Goal: Task Accomplishment & Management: Use online tool/utility

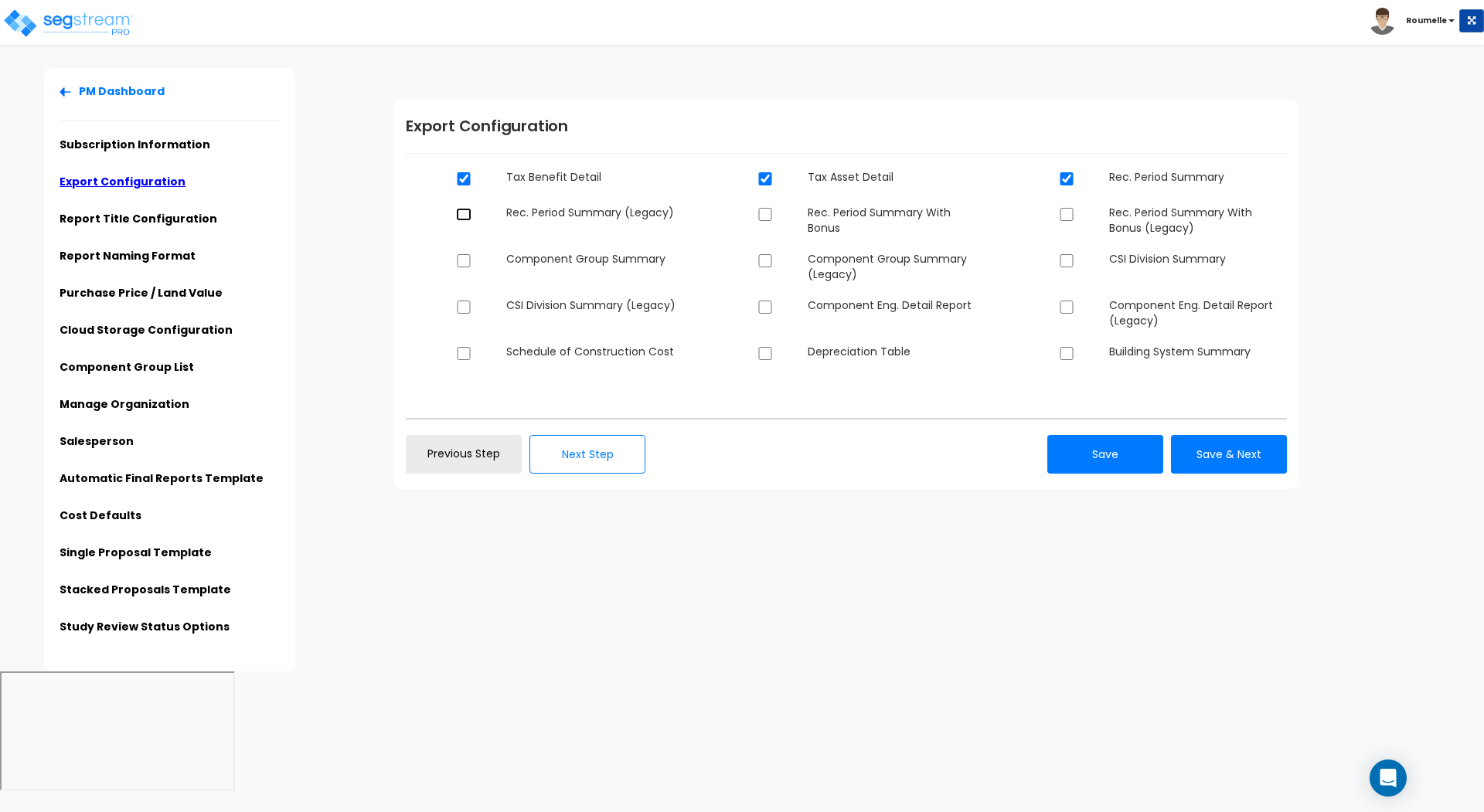
click at [466, 212] on input "checkbox" at bounding box center [463, 214] width 15 height 13
checkbox input "true"
checkbox input "false"
click at [468, 261] on input "checkbox" at bounding box center [463, 260] width 15 height 13
checkbox input "true"
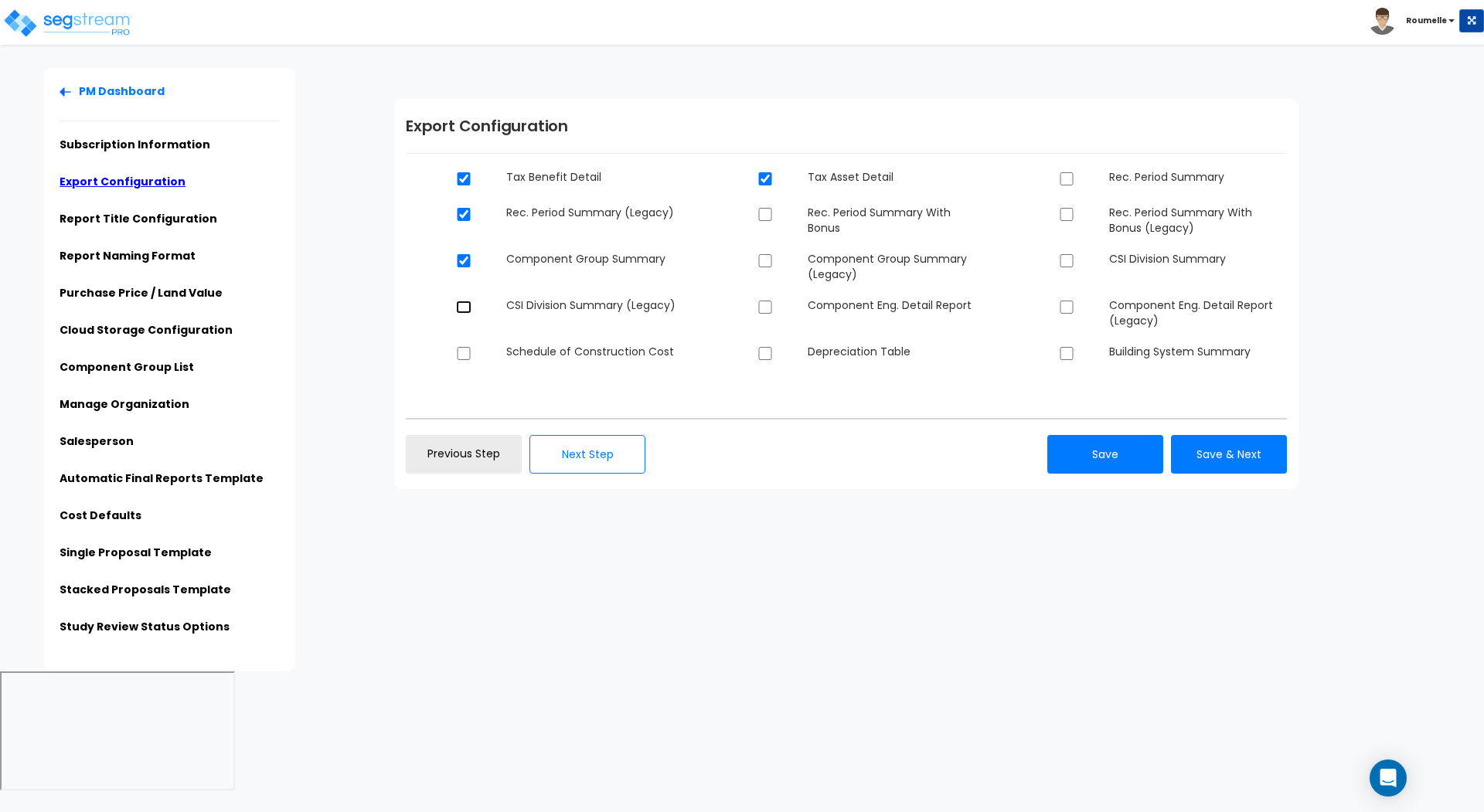
click at [469, 303] on input "checkbox" at bounding box center [463, 307] width 15 height 13
checkbox input "true"
click at [465, 347] on input "checkbox" at bounding box center [463, 353] width 15 height 13
checkbox input "false"
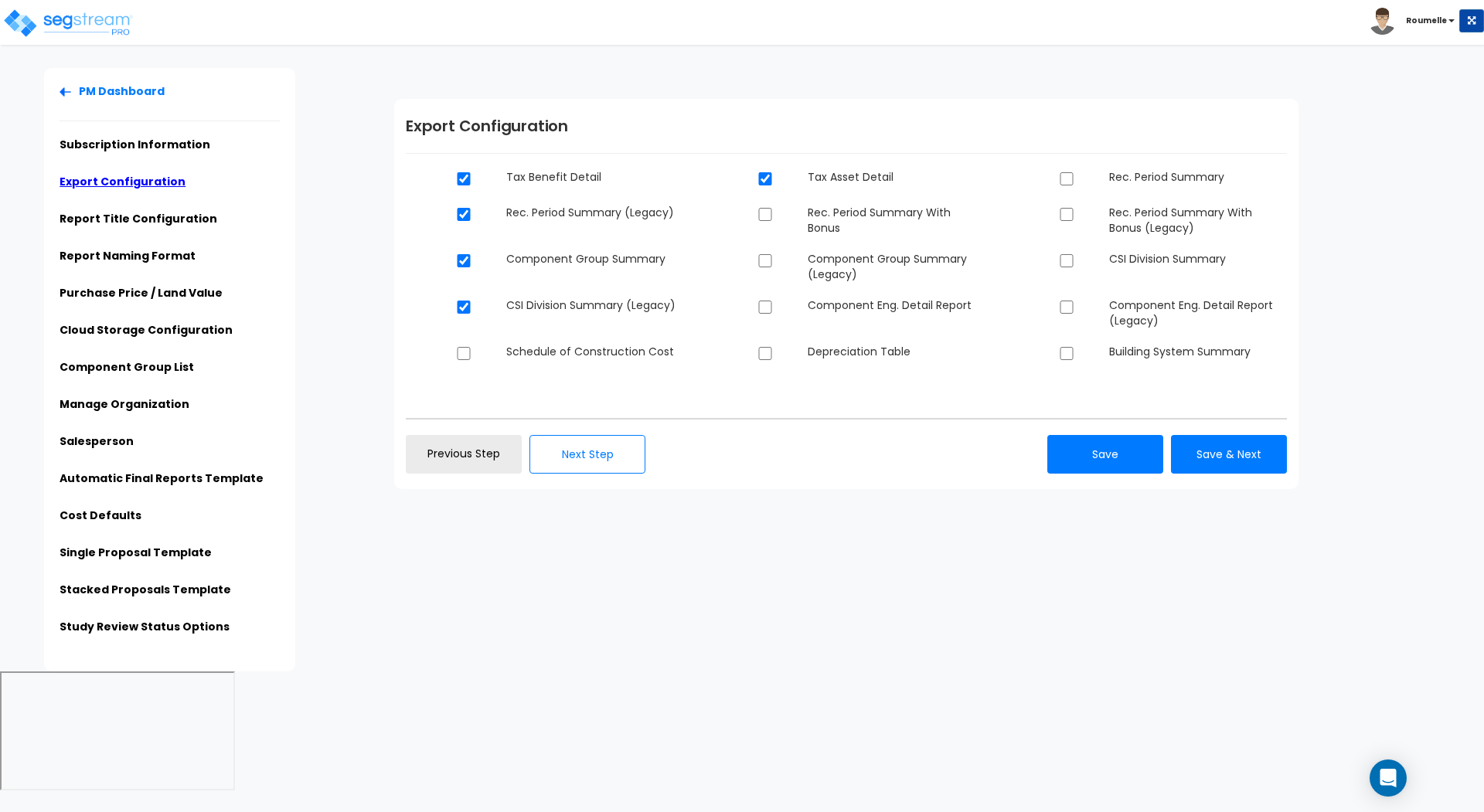
click at [463, 315] on dt at bounding box center [470, 308] width 50 height 20
click at [463, 308] on input "checkbox" at bounding box center [463, 307] width 15 height 13
checkbox input "false"
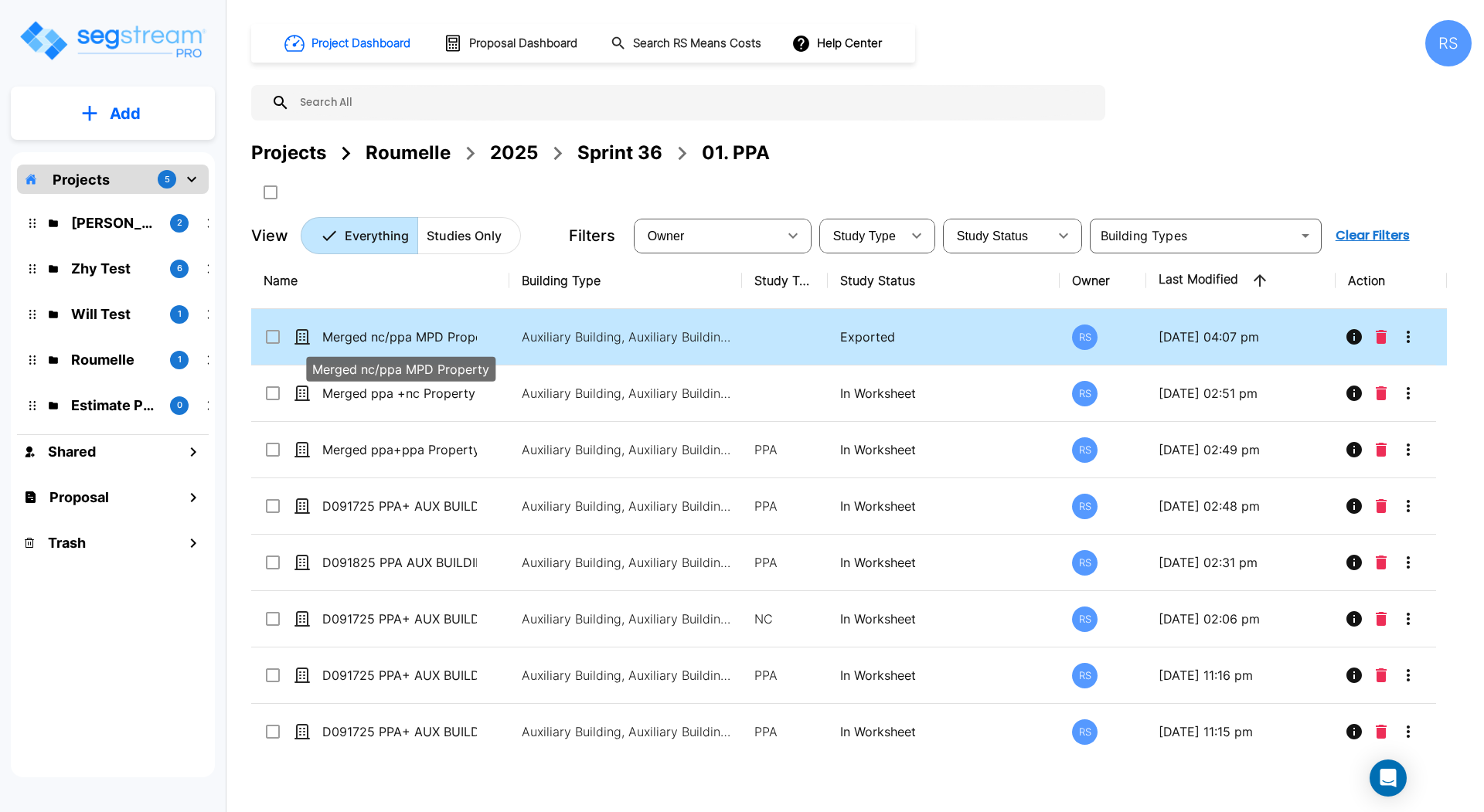
click at [442, 340] on p "Merged nc/ppa MPD Property" at bounding box center [400, 337] width 155 height 19
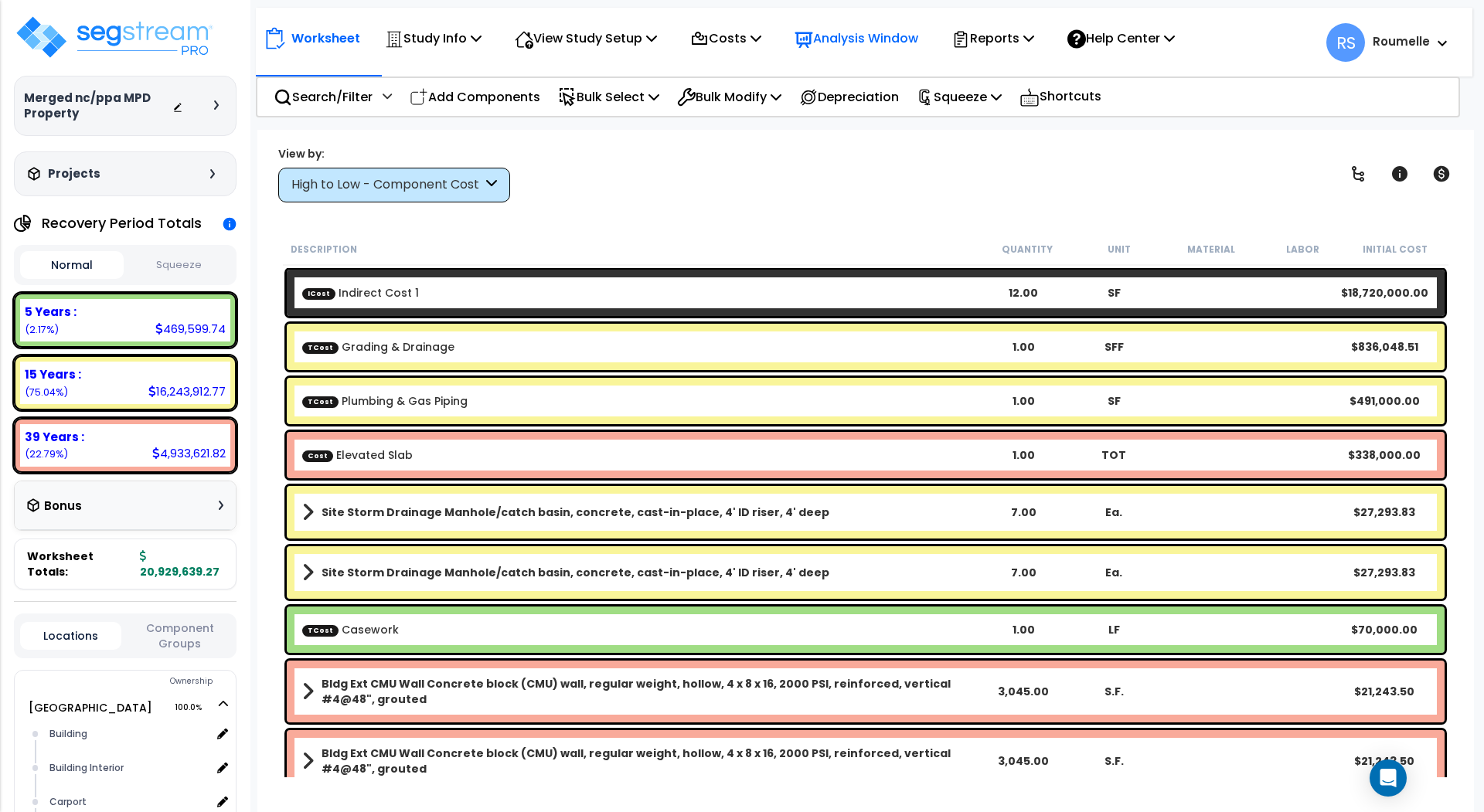
click at [893, 32] on p "Analysis Window" at bounding box center [856, 38] width 124 height 21
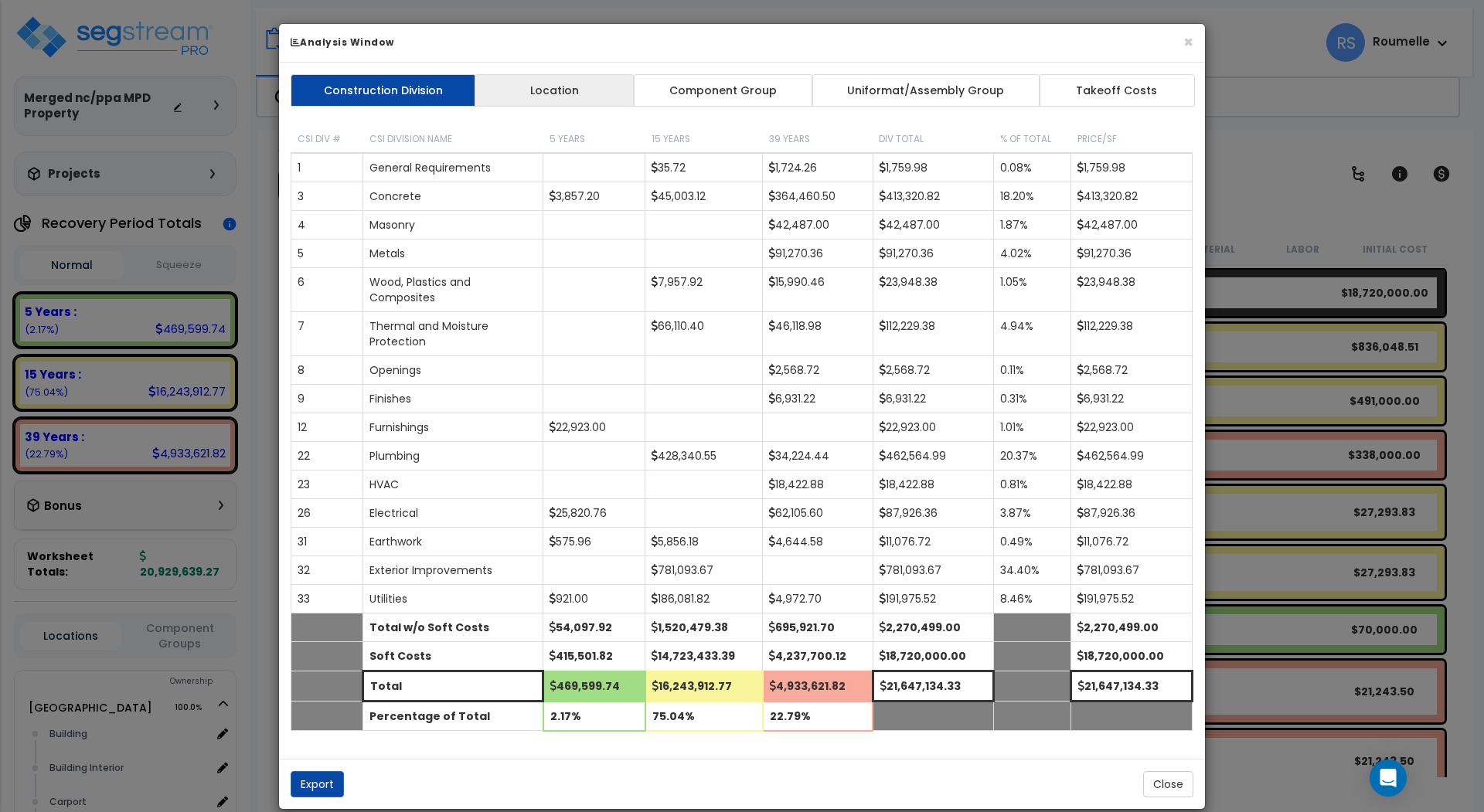
click at [574, 87] on link "Location" at bounding box center [555, 90] width 160 height 32
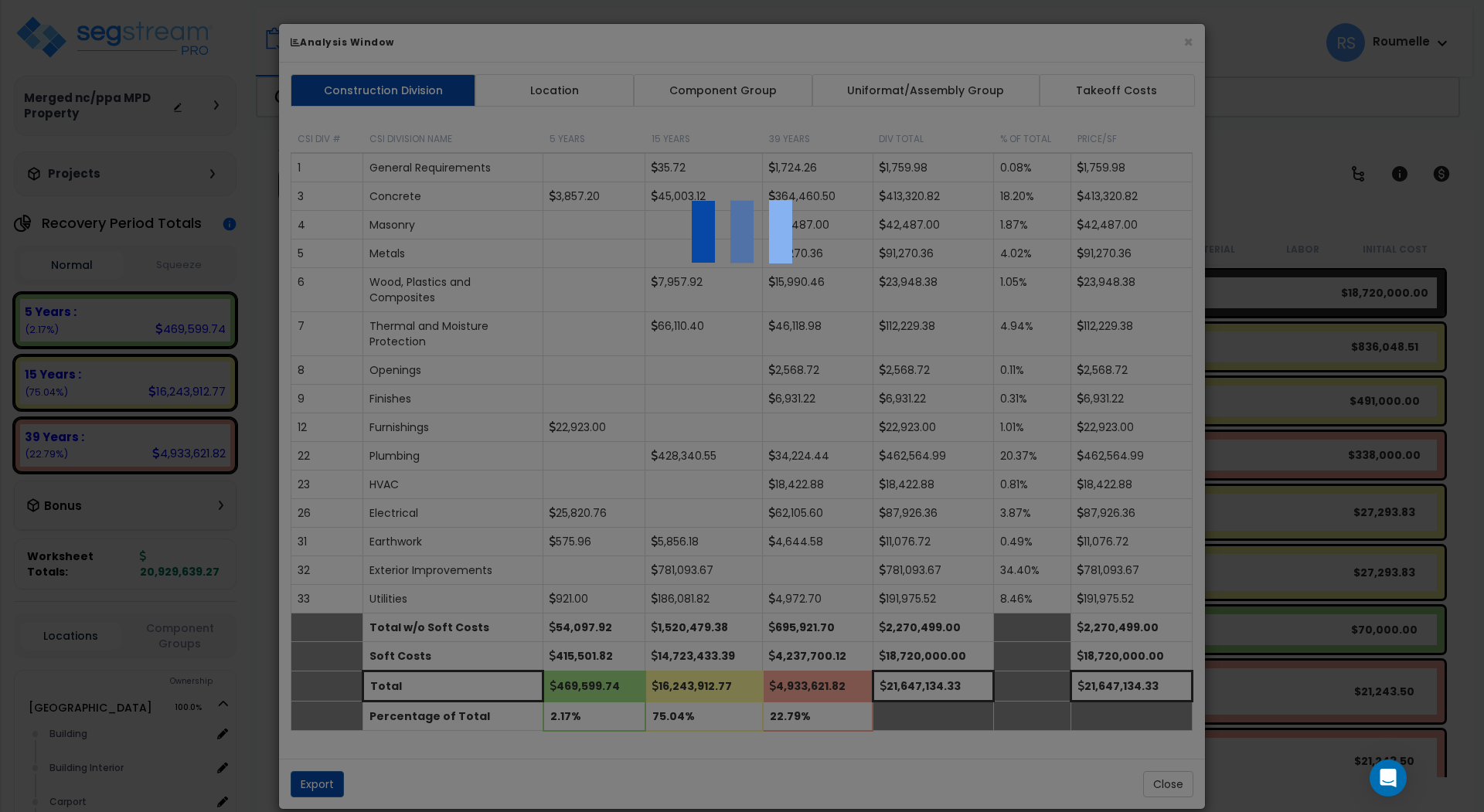
click at [736, 85] on div at bounding box center [742, 406] width 1484 height 812
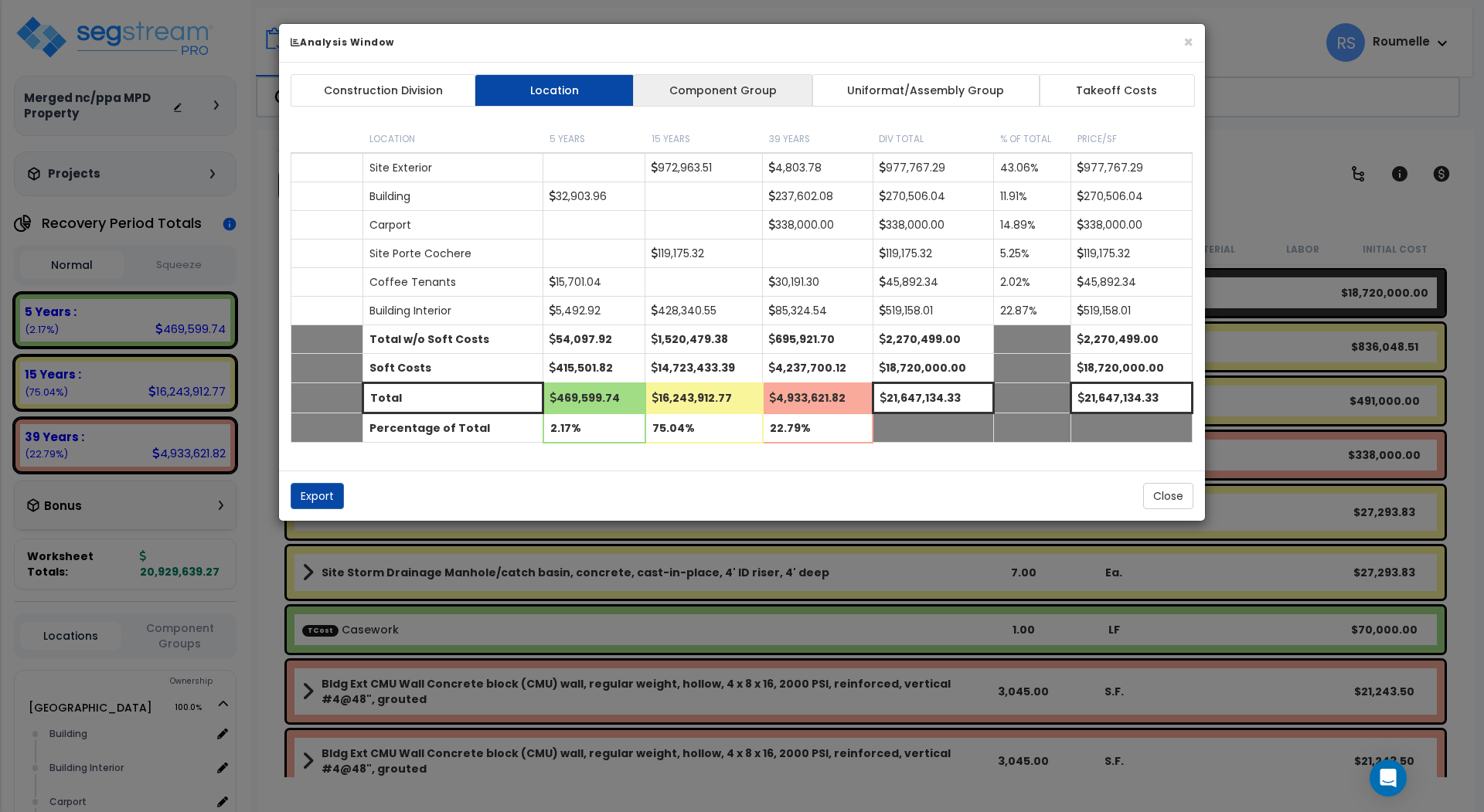
click at [722, 92] on link "Component Group" at bounding box center [722, 90] width 179 height 32
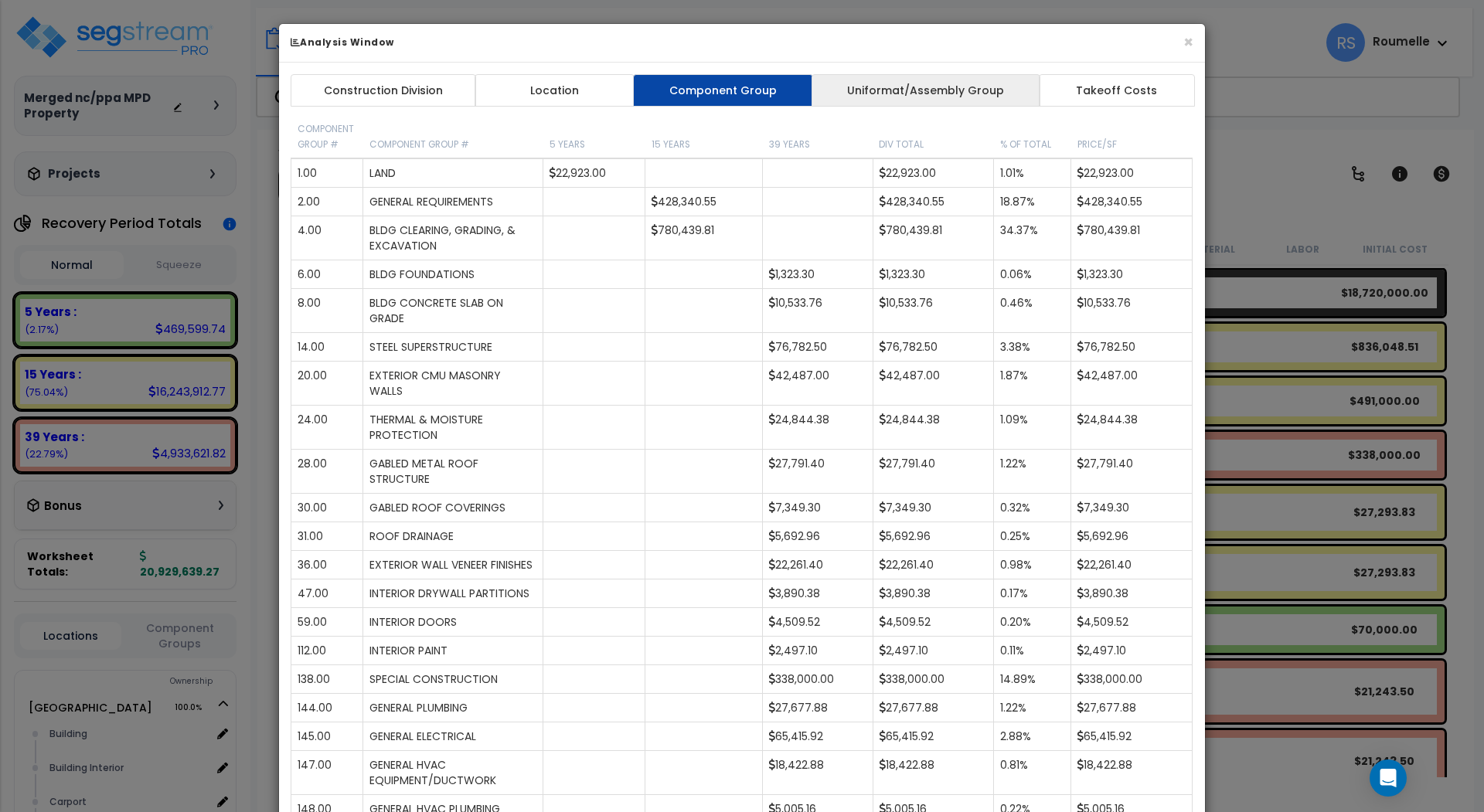
click at [881, 100] on link "Uniformat/Assembly Group" at bounding box center [925, 90] width 229 height 32
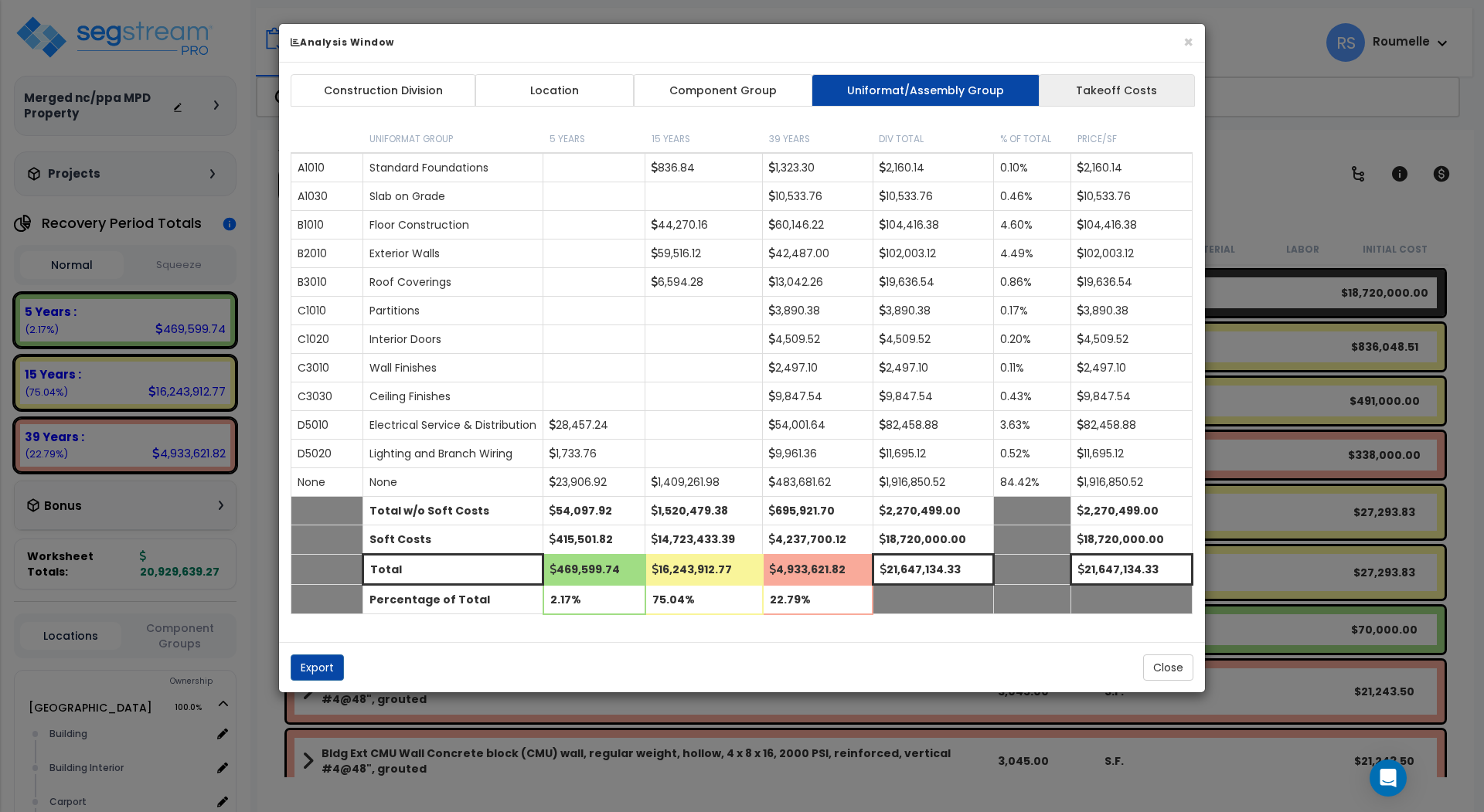
click at [1083, 91] on link "Takeoff Costs" at bounding box center [1116, 90] width 156 height 32
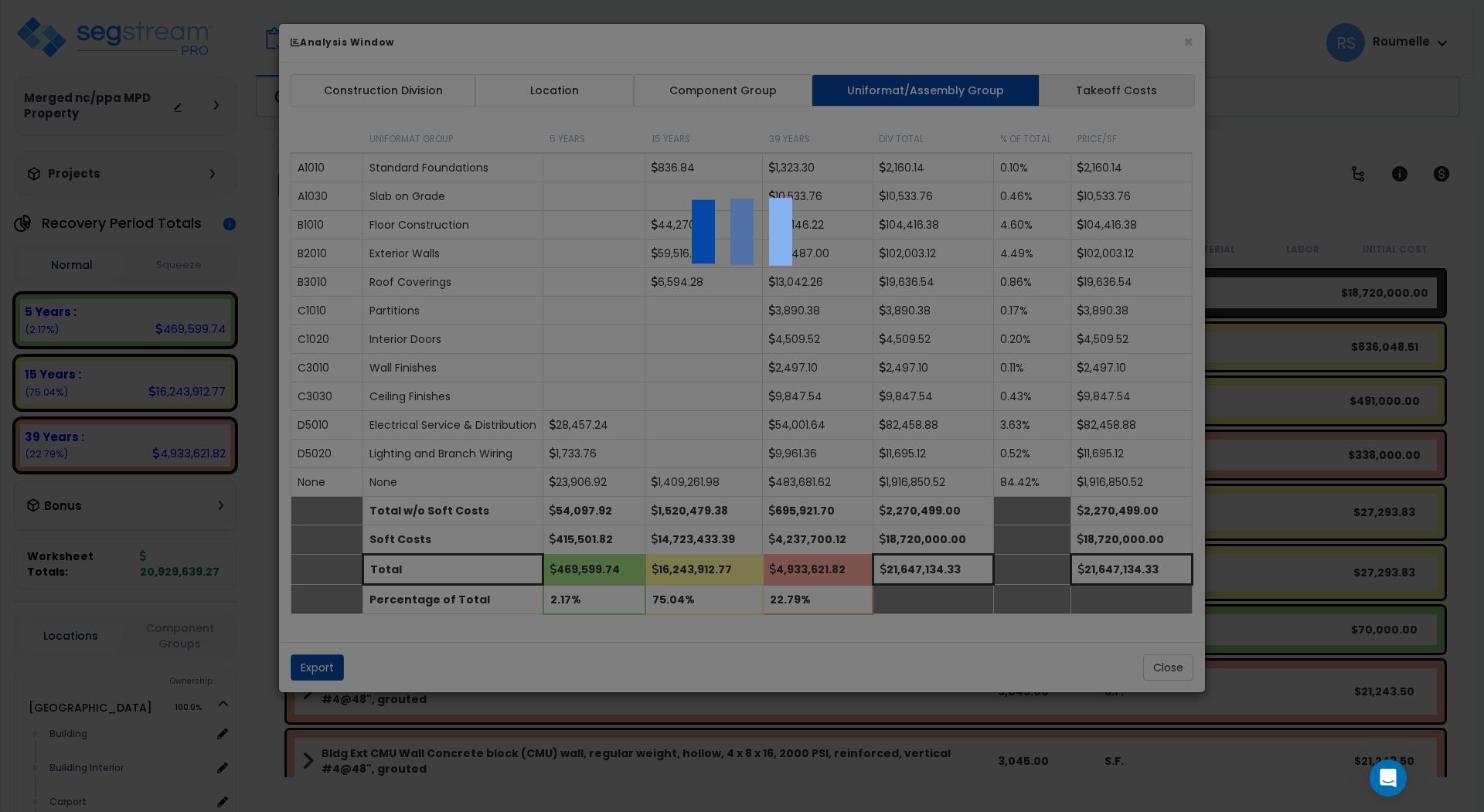
click at [1083, 91] on div at bounding box center [742, 406] width 1484 height 812
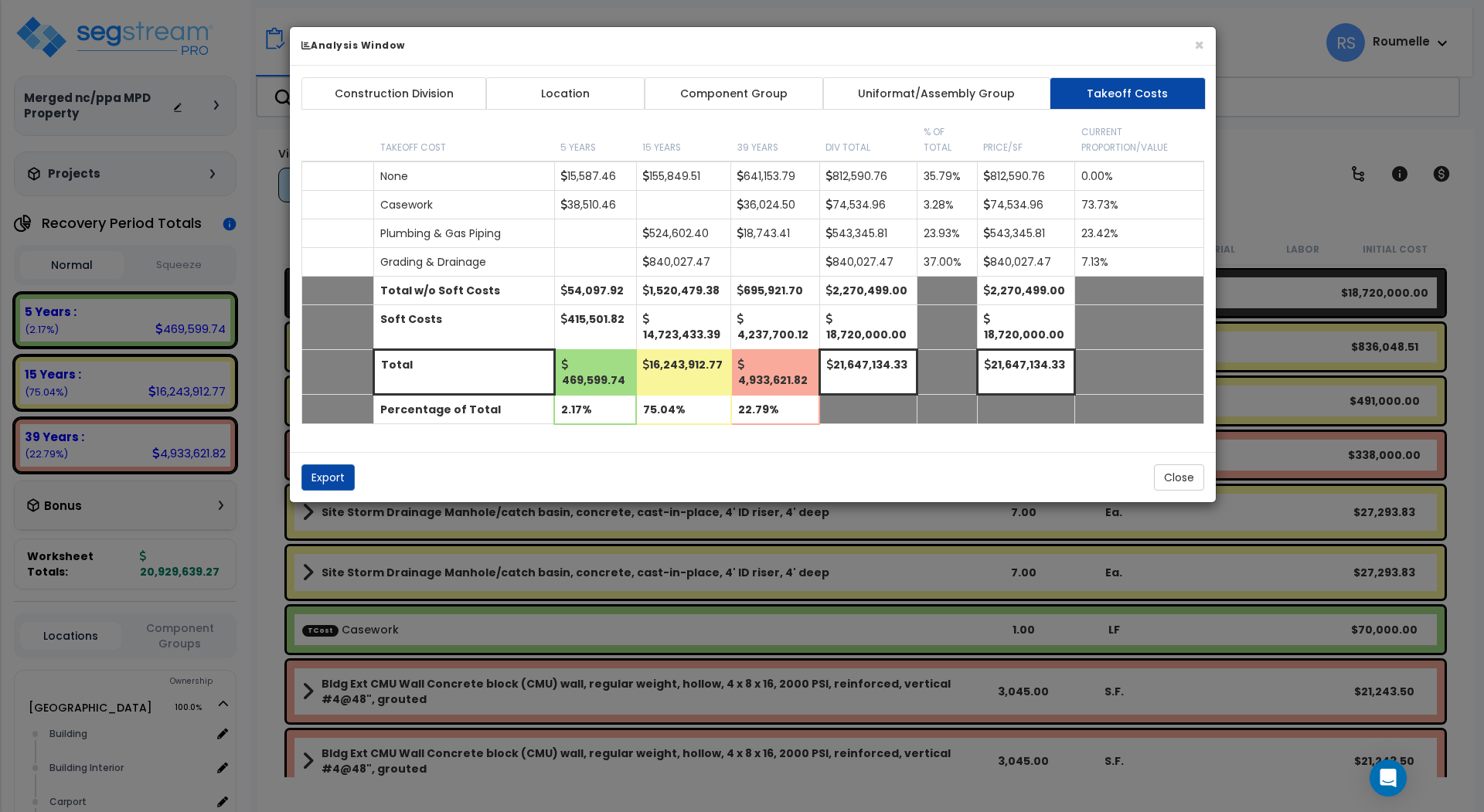
drag, startPoint x: 1103, startPoint y: 79, endPoint x: 1113, endPoint y: 82, distance: 10.4
click at [1113, 82] on link "Takeoff Costs" at bounding box center [1127, 93] width 156 height 32
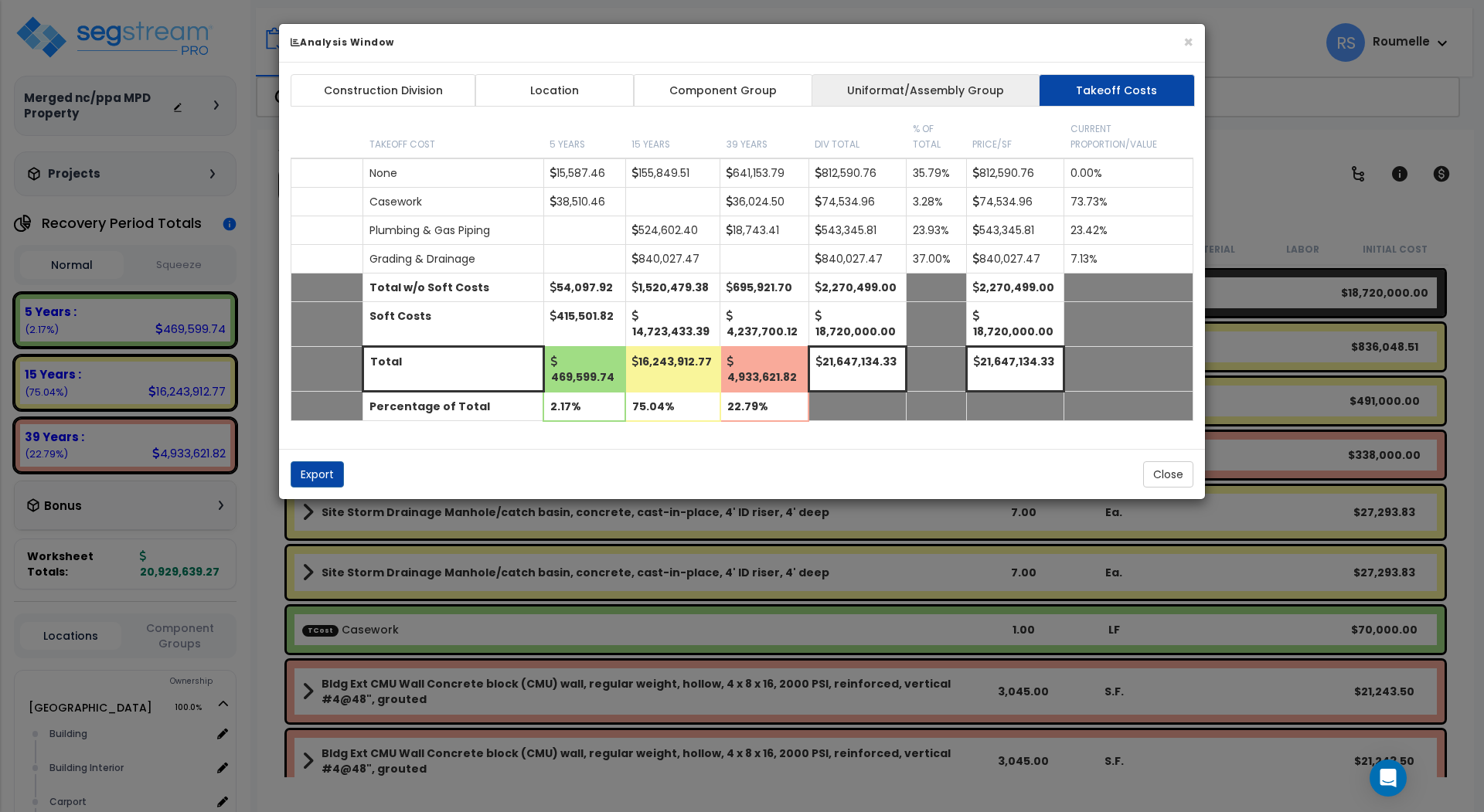
click at [988, 92] on link "Uniformat/Assembly Group" at bounding box center [925, 90] width 229 height 32
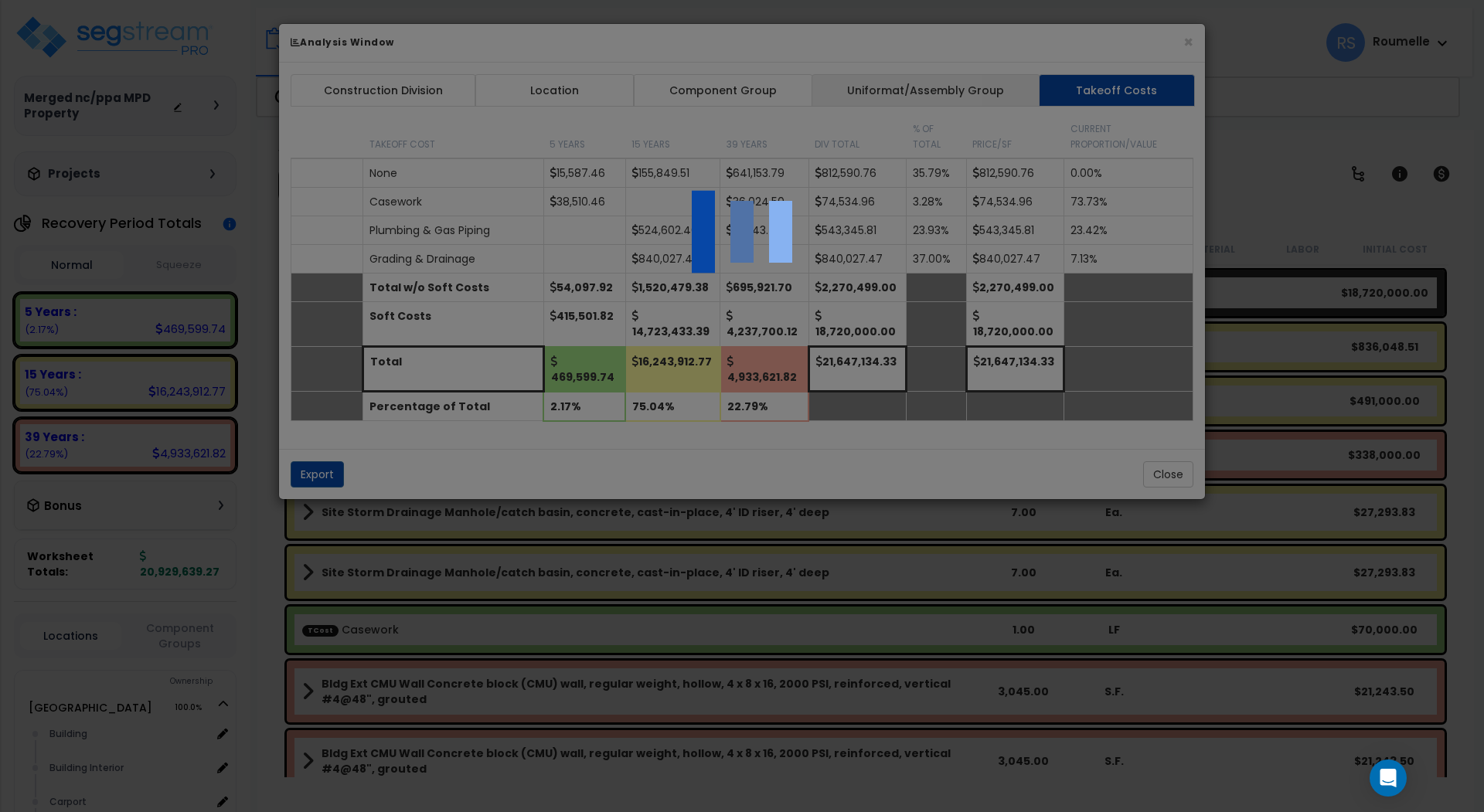
click at [988, 92] on div at bounding box center [742, 406] width 1484 height 812
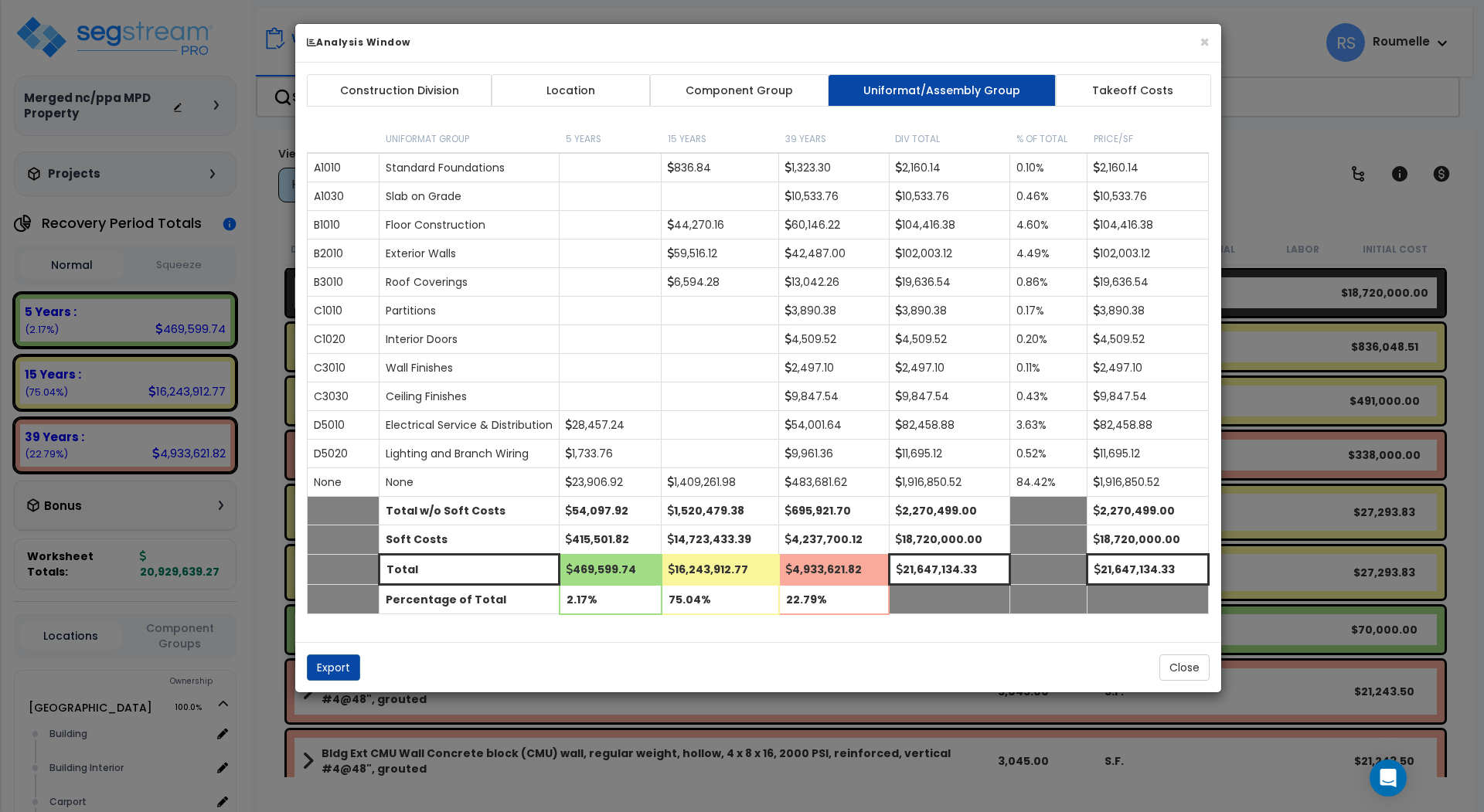
drag, startPoint x: 982, startPoint y: 107, endPoint x: 998, endPoint y: 105, distance: 16.1
click at [998, 105] on div "Construction Division Location Component Group Uniformat/Assembly Group Takeoff…" at bounding box center [757, 353] width 926 height 579
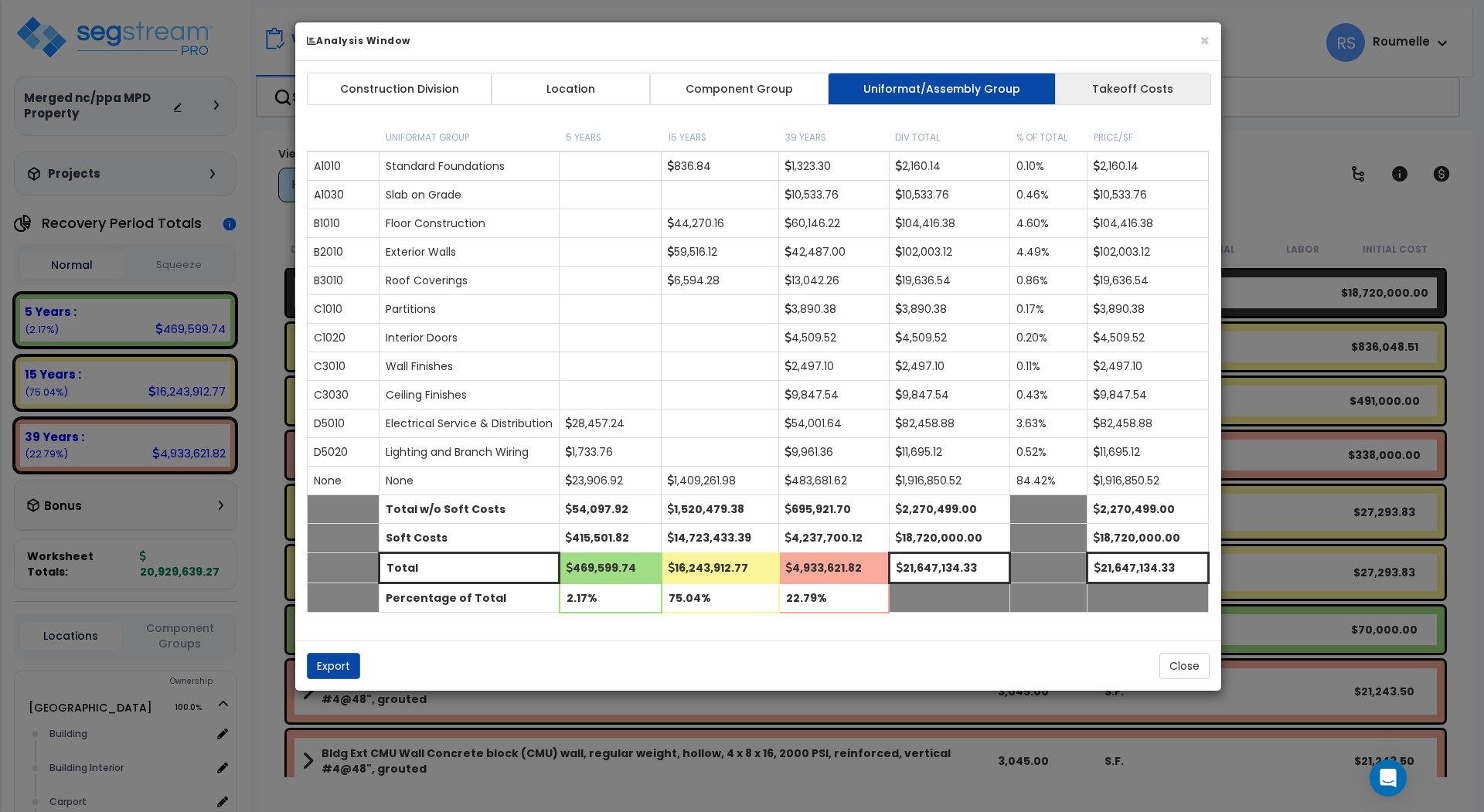
click at [1120, 87] on link "Takeoff Costs" at bounding box center [1133, 89] width 156 height 32
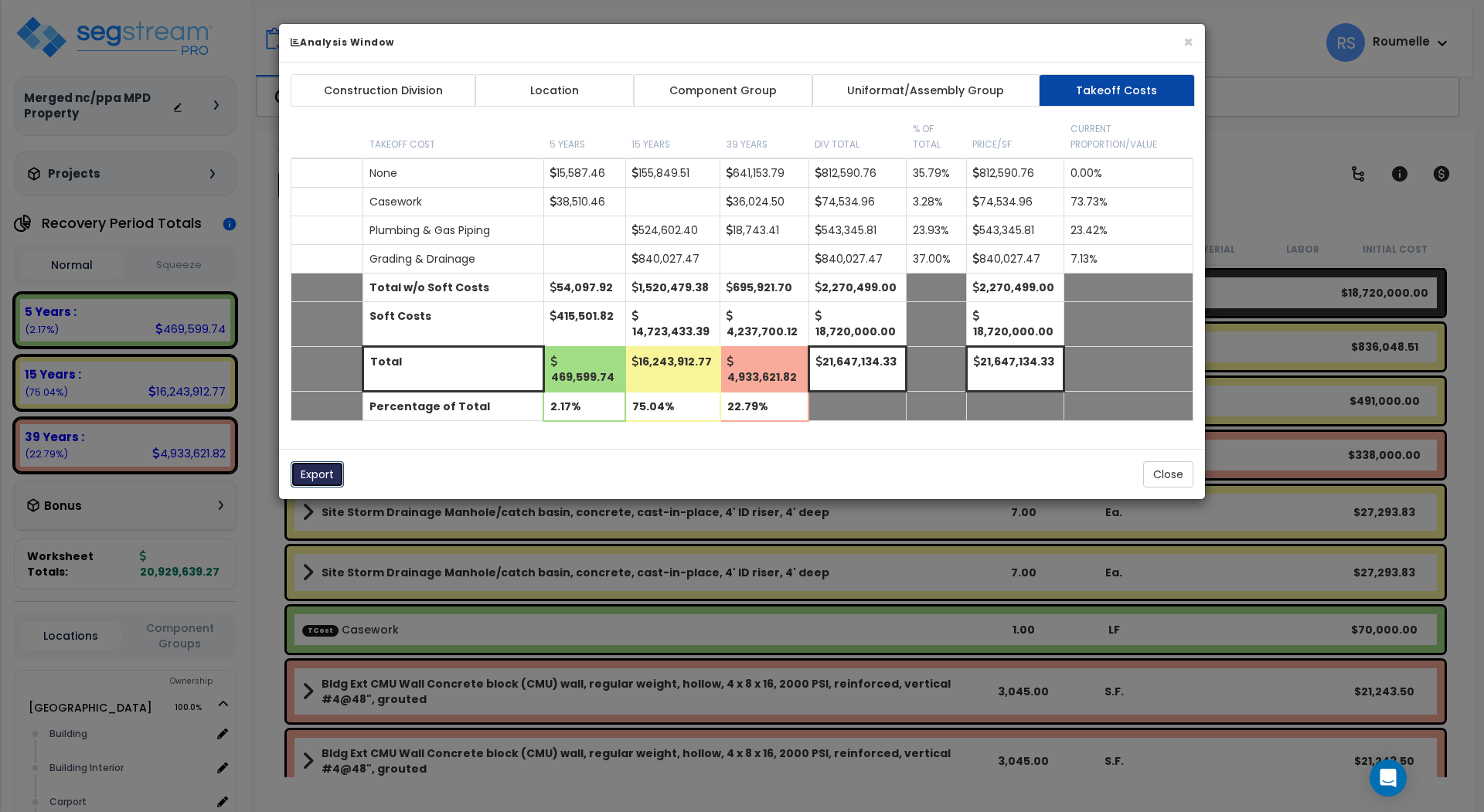
click at [323, 471] on button "Export" at bounding box center [317, 474] width 53 height 26
click at [1377, 9] on div "× Analysis Window Construction Division Location Component Group Uniformat/Asse…" at bounding box center [742, 406] width 1484 height 812
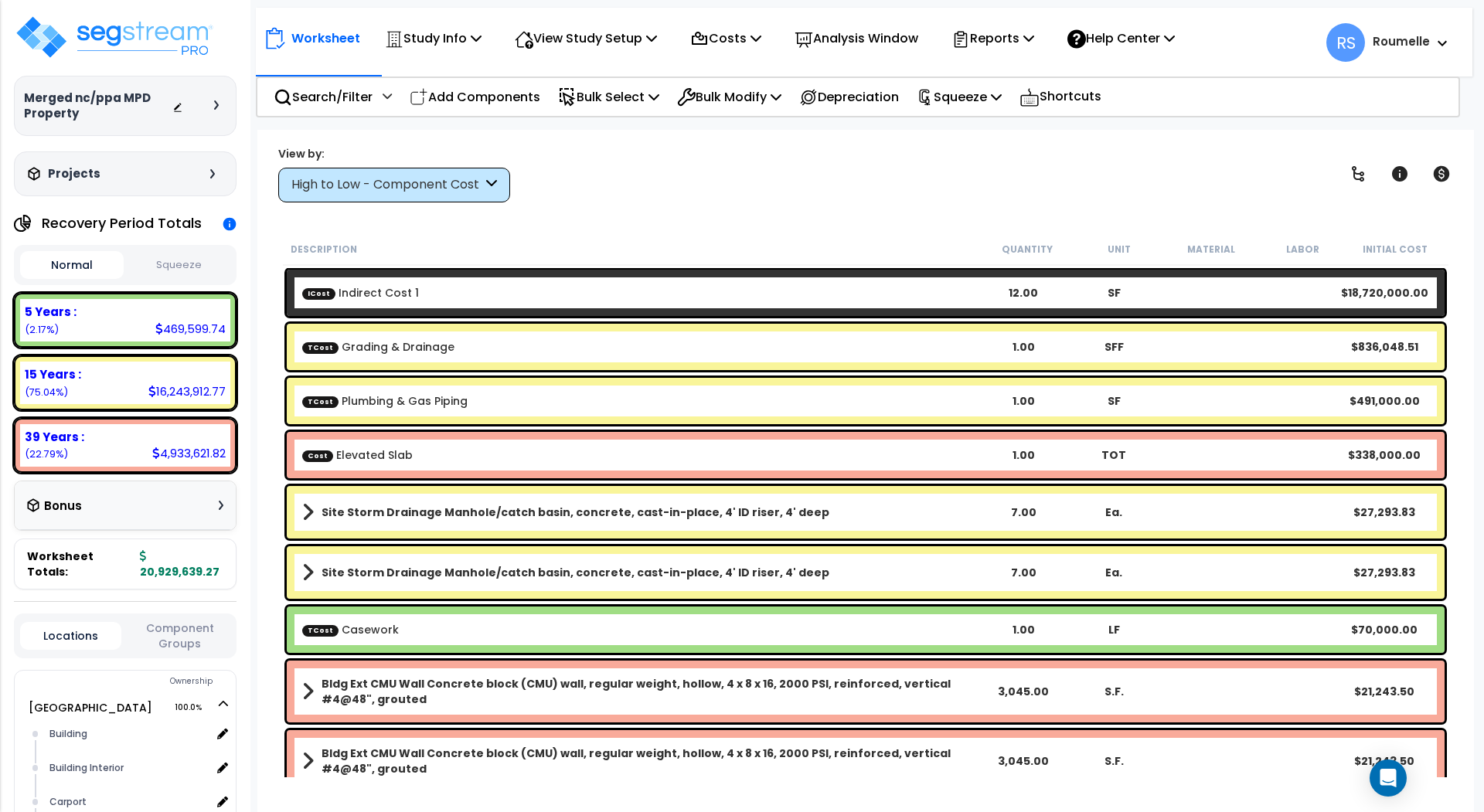
click at [1103, 57] on div "Worksheet Study Info Study Setup Add Property Unit Template study Clone study RS" at bounding box center [863, 35] width 1216 height 54
click at [895, 367] on div "TCost Grading & Drainage 1.00 SFF $836,048.51" at bounding box center [865, 347] width 1158 height 46
drag, startPoint x: 916, startPoint y: 360, endPoint x: 918, endPoint y: 352, distance: 8.2
click at [918, 353] on div "TCost Grading & Drainage 1.00 SFF $836,048.51" at bounding box center [865, 347] width 1158 height 46
click at [915, 359] on div "TCost Grading & Drainage 1.00 SFF $836,048.51" at bounding box center [865, 347] width 1158 height 46
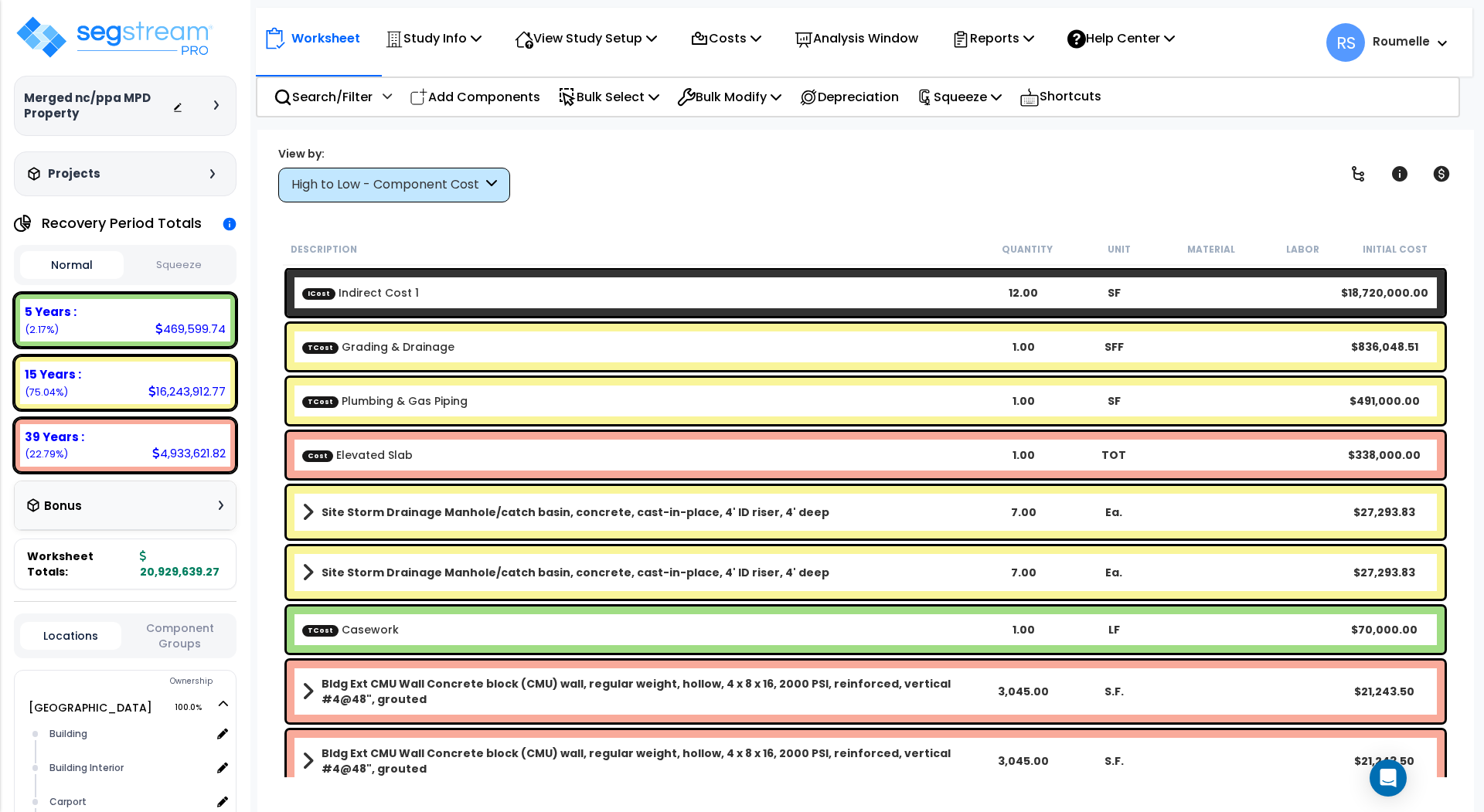
click at [915, 359] on div "TCost Grading & Drainage 1.00 SFF $836,048.51" at bounding box center [865, 347] width 1158 height 46
click at [912, 360] on div "TCost Grading & Drainage 1.00 SFF $836,048.51" at bounding box center [865, 347] width 1158 height 46
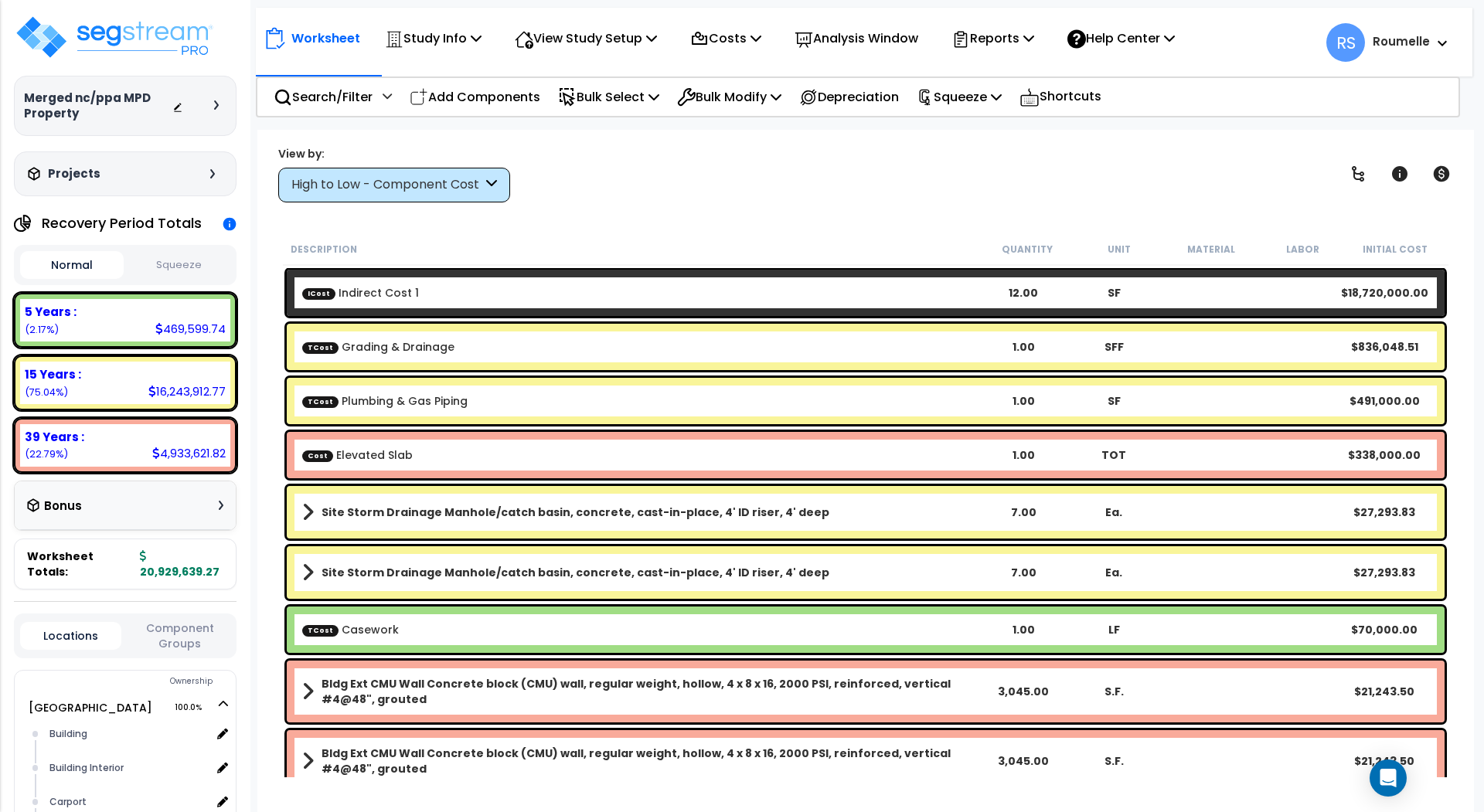
click at [908, 368] on div "TCost Grading & Drainage 1.00 SFF $836,048.51" at bounding box center [865, 347] width 1158 height 46
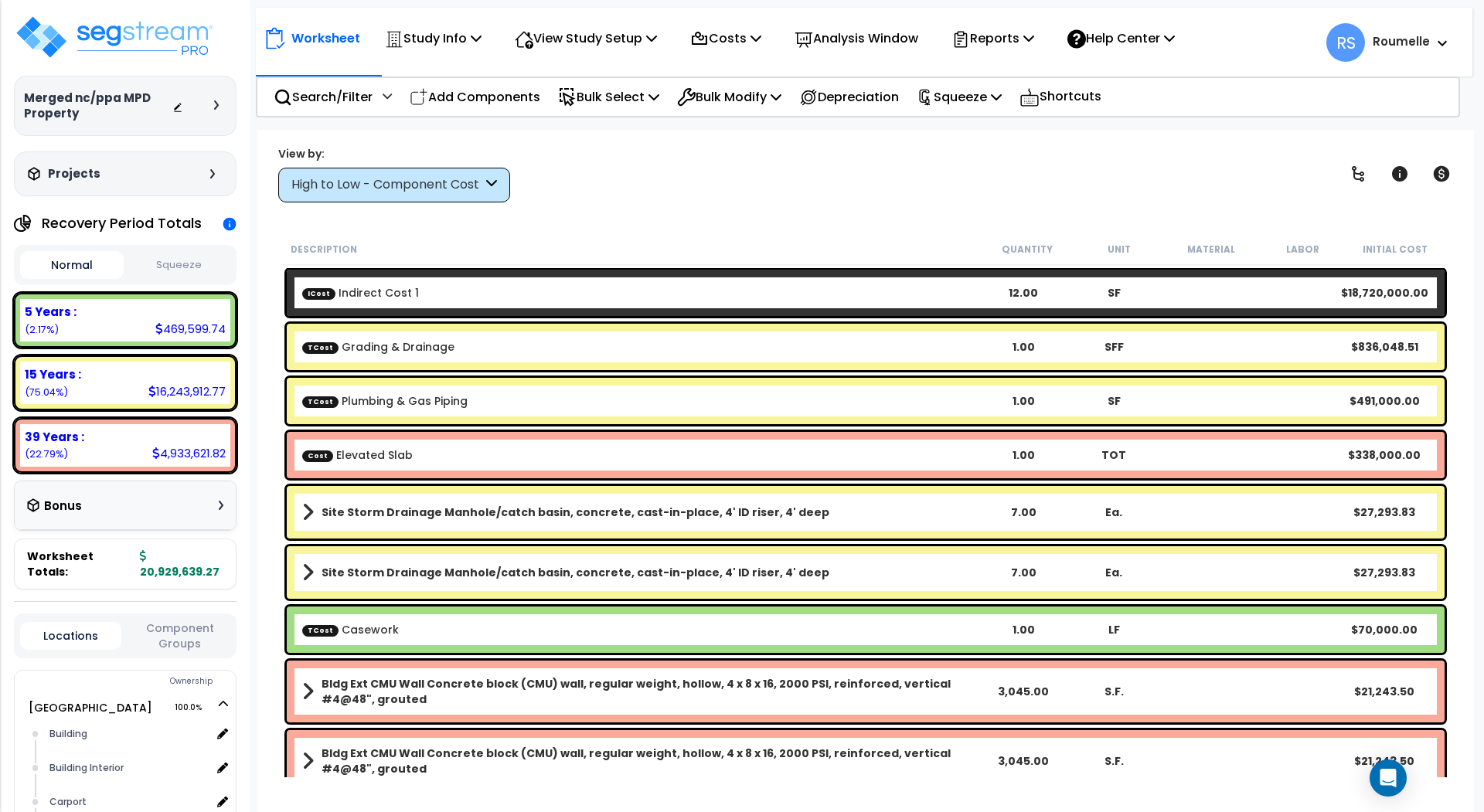
click at [908, 368] on div "TCost Grading & Drainage 1.00 SFF $836,048.51" at bounding box center [865, 347] width 1158 height 46
click at [905, 374] on div "TCost Plumbing & Gas Piping 1.00 SF $491,000.00" at bounding box center [865, 401] width 1165 height 54
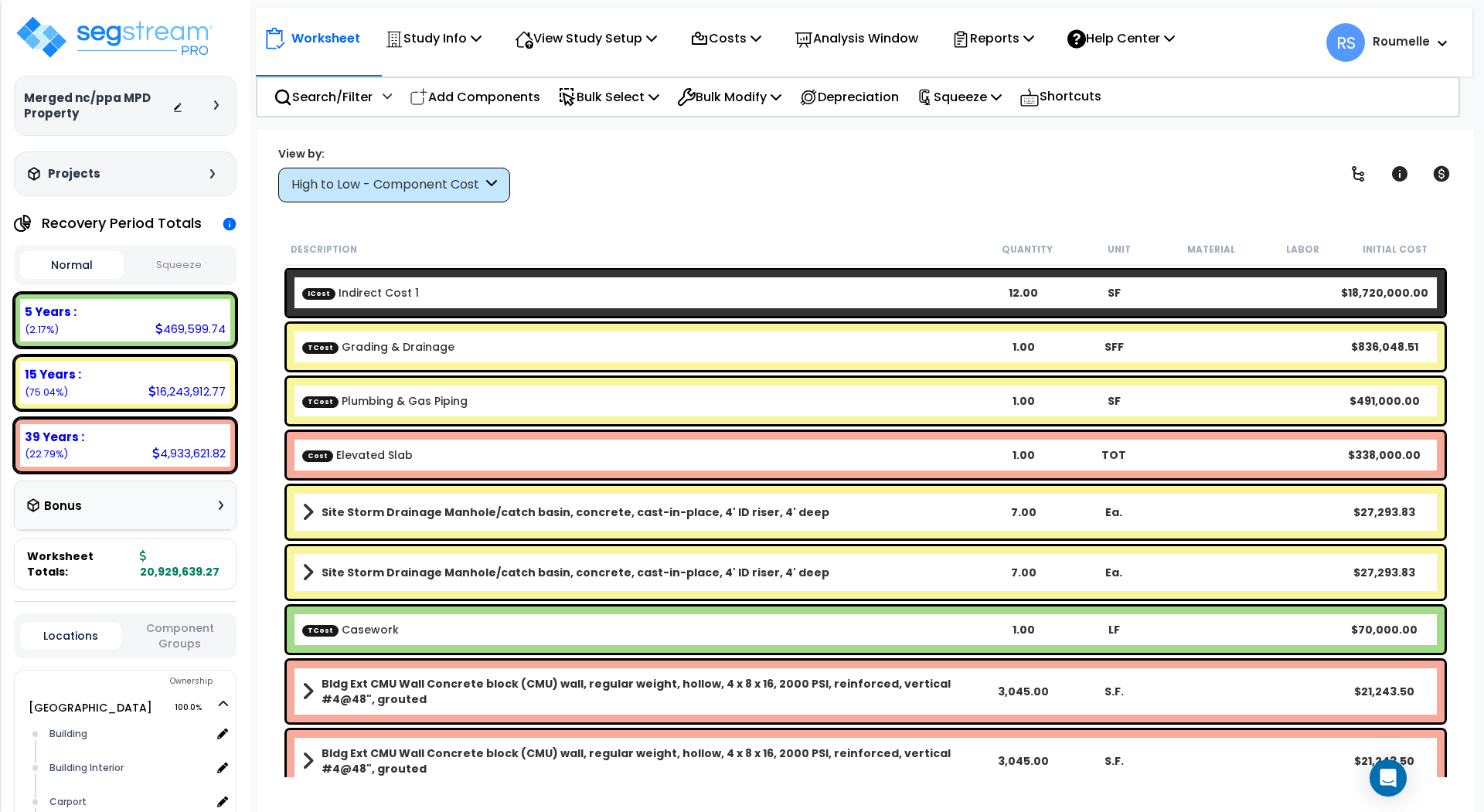
click at [860, 375] on div "TCost Plumbing & Gas Piping 1.00 SF $491,000.00" at bounding box center [865, 401] width 1165 height 54
click at [343, 499] on div "Site Storm Drainage Manhole/catch basin, concrete, cast-in-place, 4' ID riser, …" at bounding box center [865, 511] width 1158 height 53
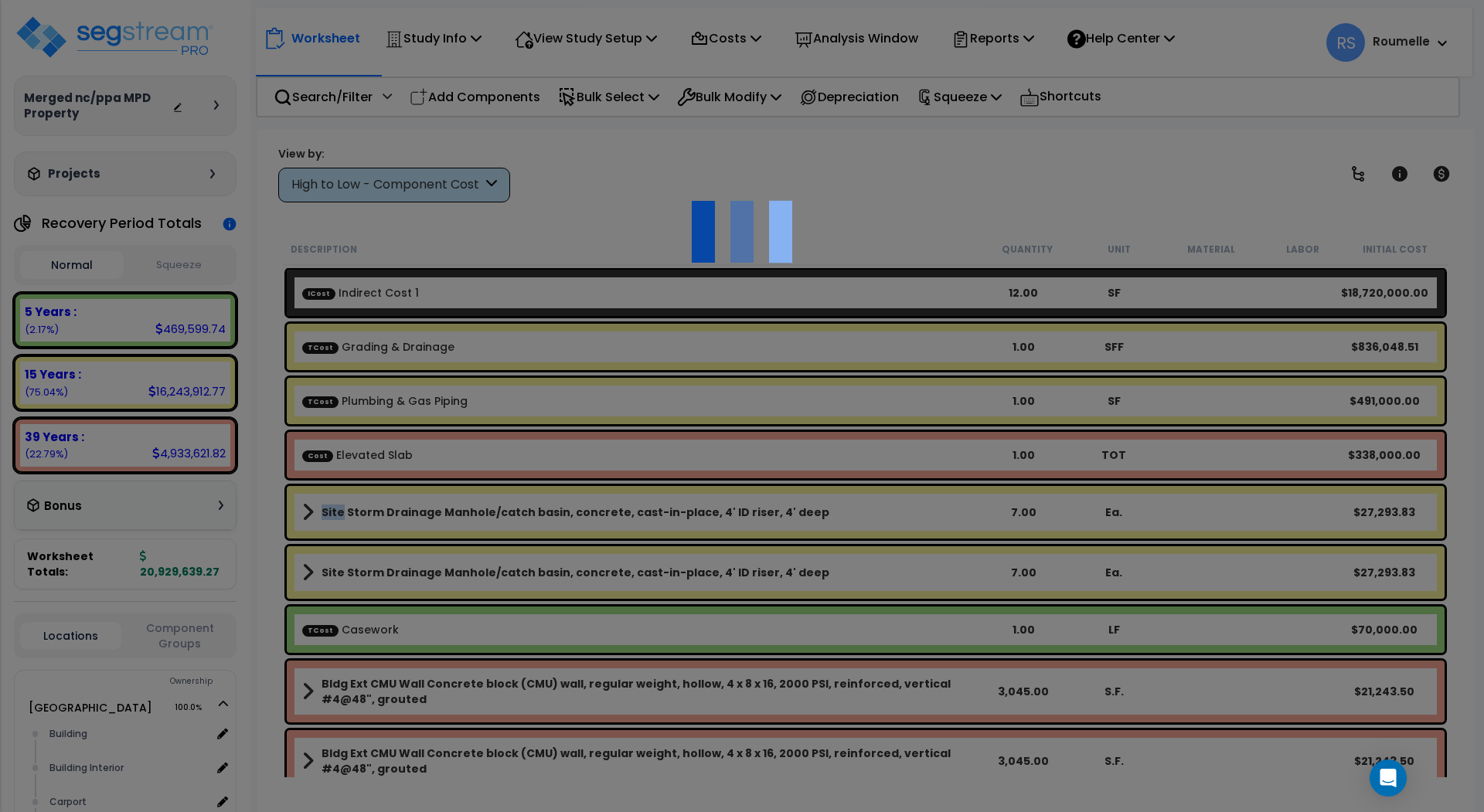
select select "36595385"
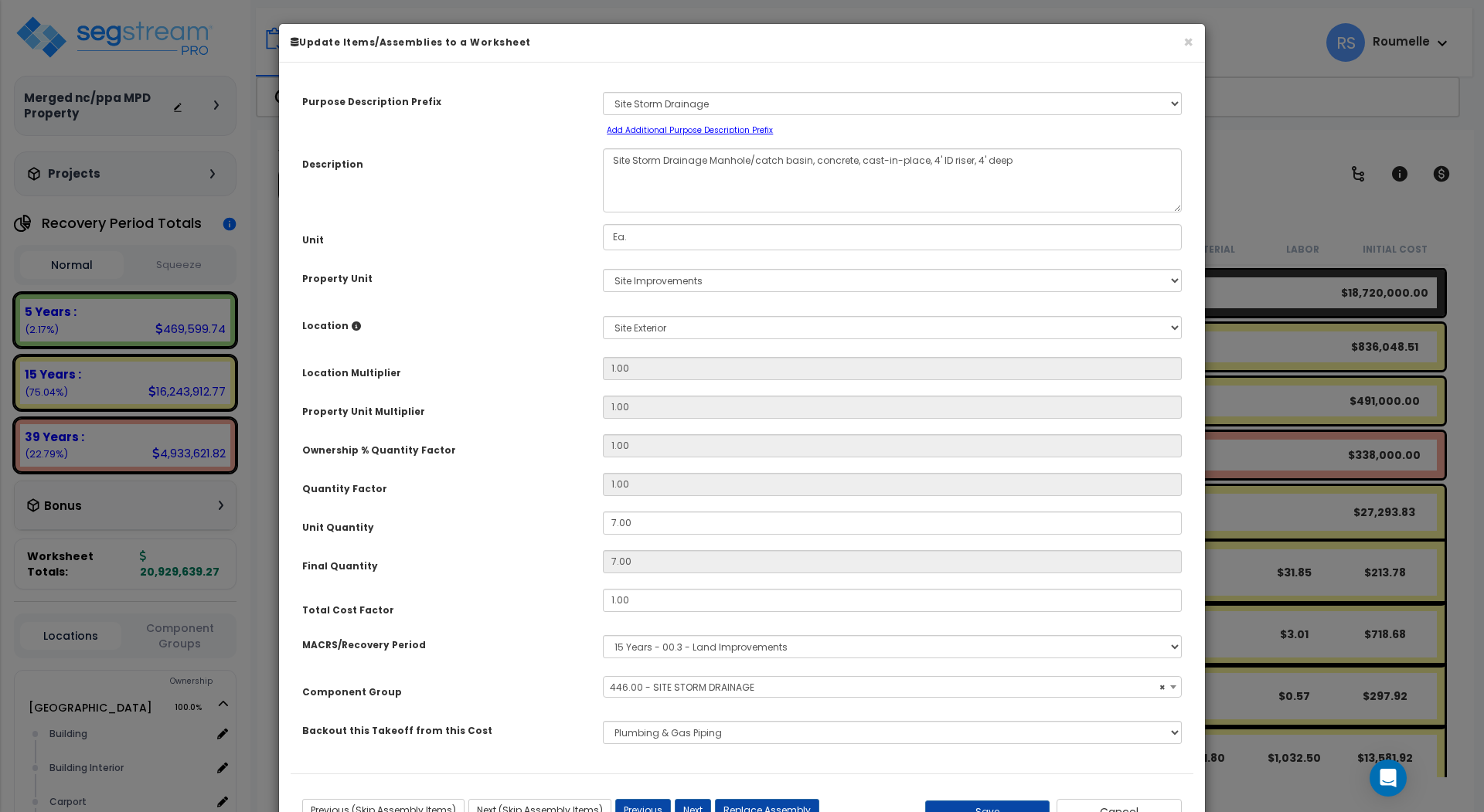
select select "86196"
click at [329, 505] on div "Purpose Description Prefix Select A/V Audio A/V System A/V System Equipment A/V…" at bounding box center [742, 423] width 902 height 699
click at [323, 506] on div "Purpose Description Prefix Select A/V Audio A/V System A/V System Equipment A/V…" at bounding box center [742, 423] width 902 height 699
drag, startPoint x: 1177, startPoint y: 207, endPoint x: 1172, endPoint y: 195, distance: 13.0
click at [1172, 195] on textarea "Site Storm Drainage Manhole/catch basin, concrete, cast-in-place, 4' ID riser, …" at bounding box center [891, 179] width 579 height 62
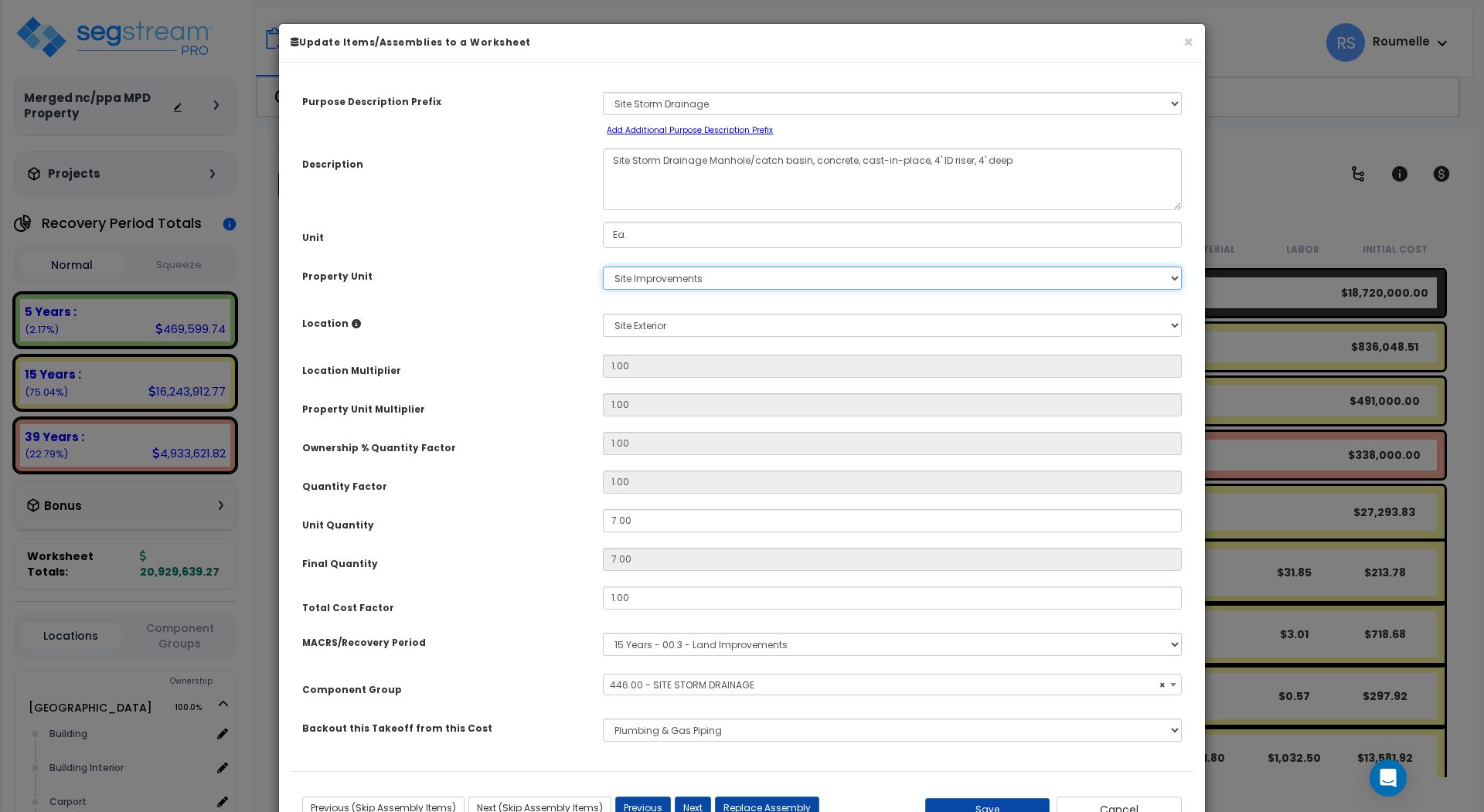
click at [1168, 273] on select "Select Auxiliary Building Cloner Site Improvements" at bounding box center [891, 278] width 579 height 23
click at [603, 267] on select "Select Auxiliary Building Cloner Site Improvements" at bounding box center [891, 278] width 579 height 23
click at [1148, 280] on select "Select Auxiliary Building Cloner Site Improvements" at bounding box center [891, 278] width 579 height 23
click at [603, 267] on select "Select Auxiliary Building Cloner Site Improvements" at bounding box center [891, 278] width 579 height 23
click at [1117, 283] on select "Select Auxiliary Building Cloner Site Improvements" at bounding box center [891, 278] width 579 height 23
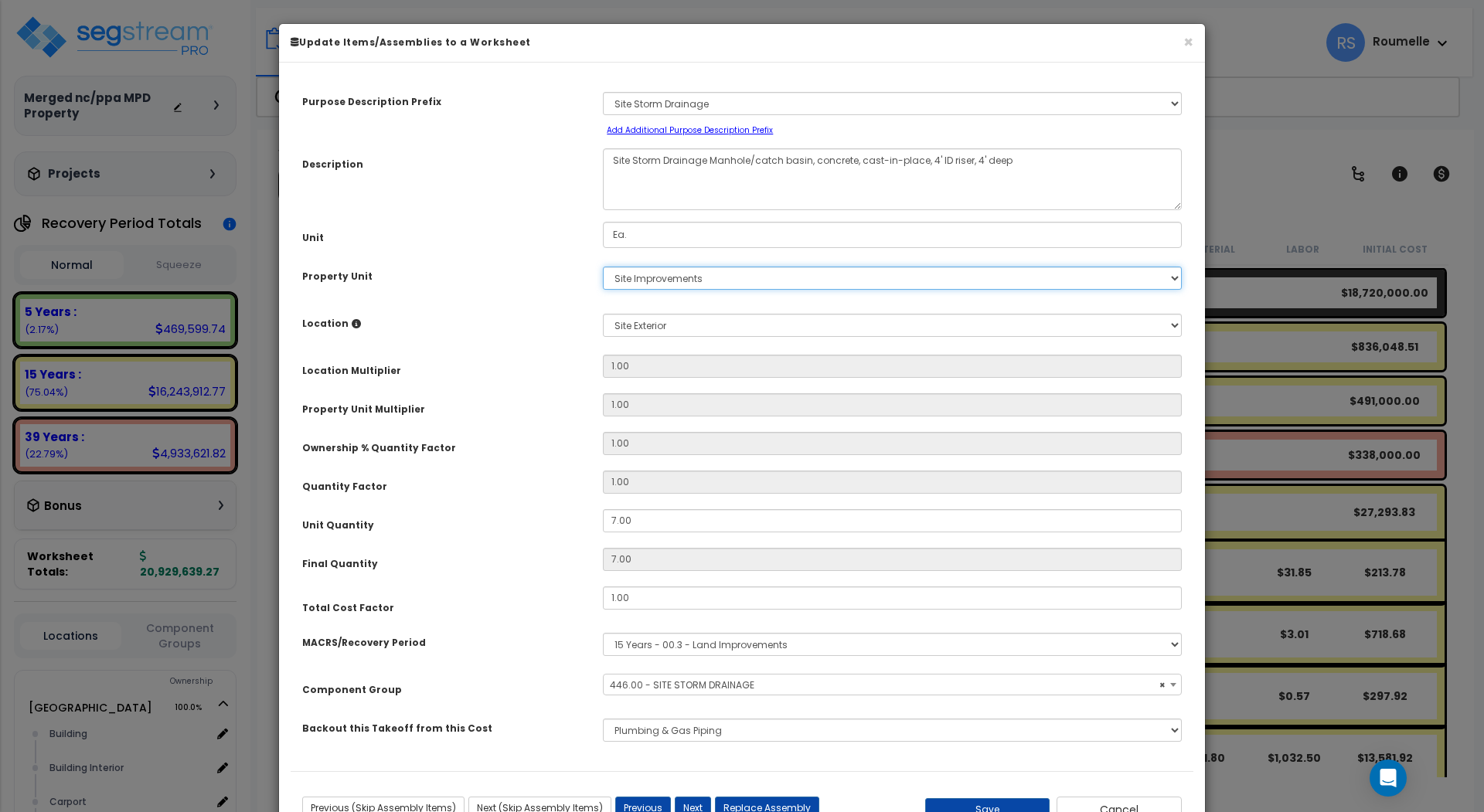
click at [603, 267] on select "Select Auxiliary Building Cloner Site Improvements" at bounding box center [891, 278] width 579 height 23
click at [966, 674] on span "× 446.00 - SITE STORM DRAINAGE" at bounding box center [892, 685] width 578 height 22
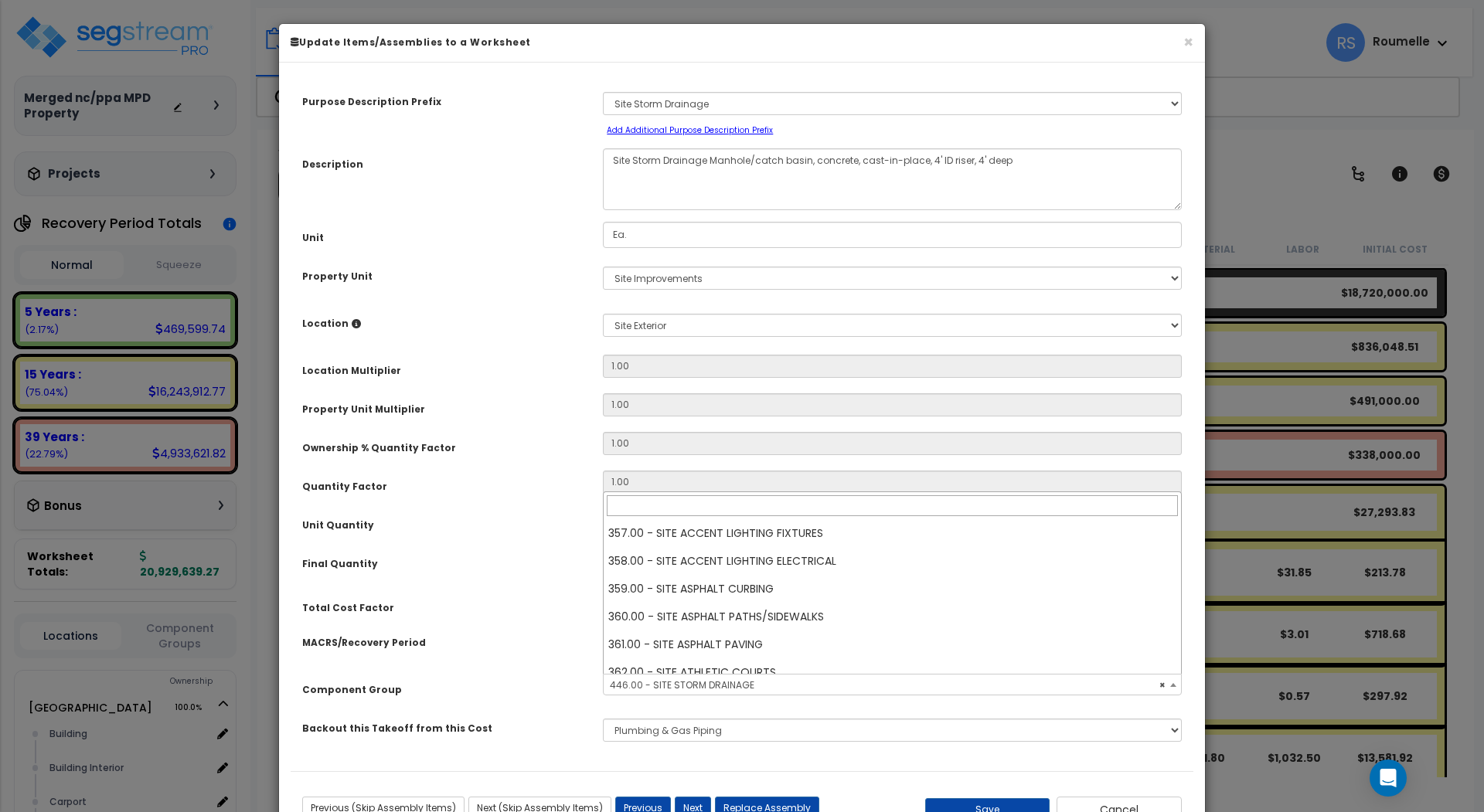
scroll to position [2364, 0]
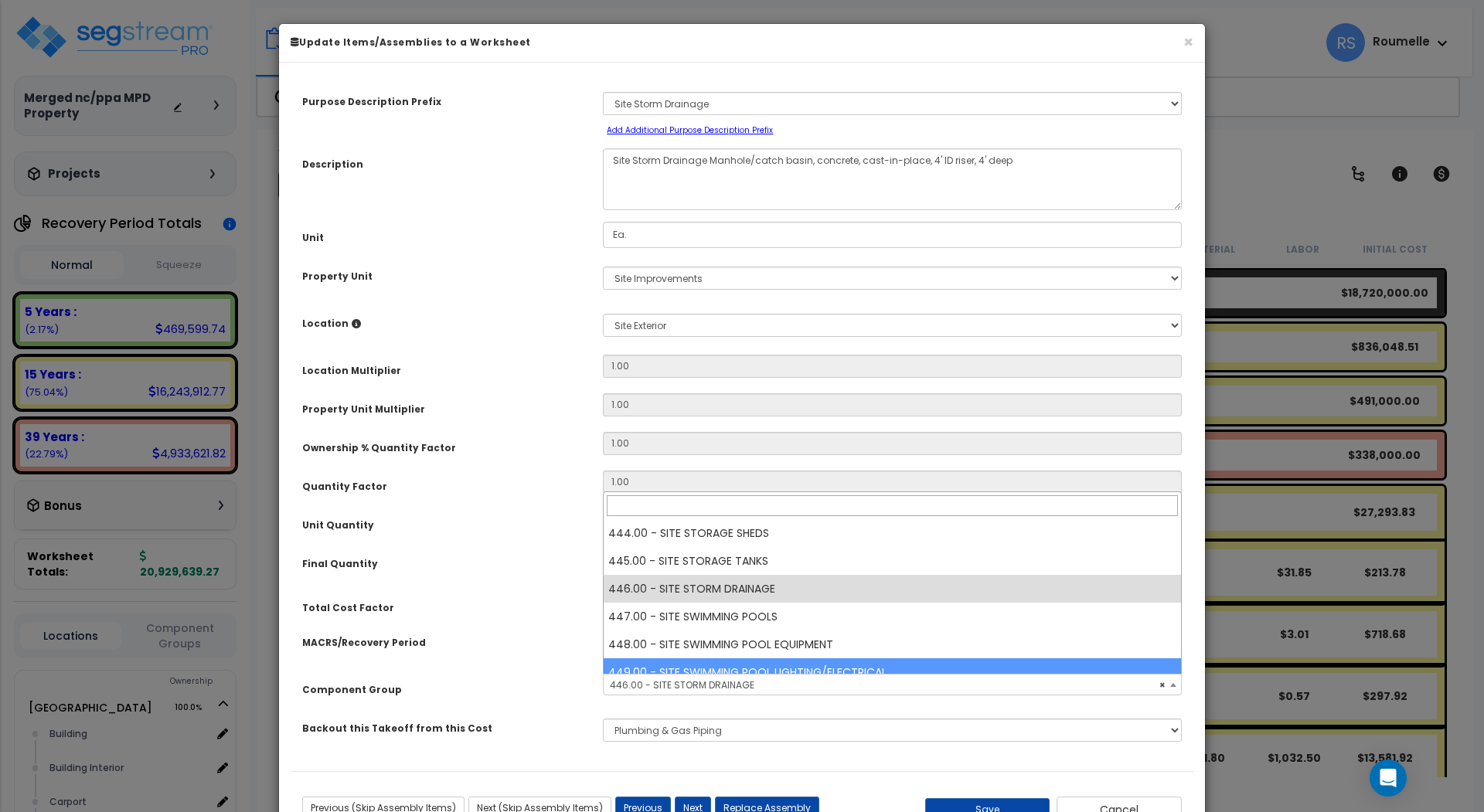
select select
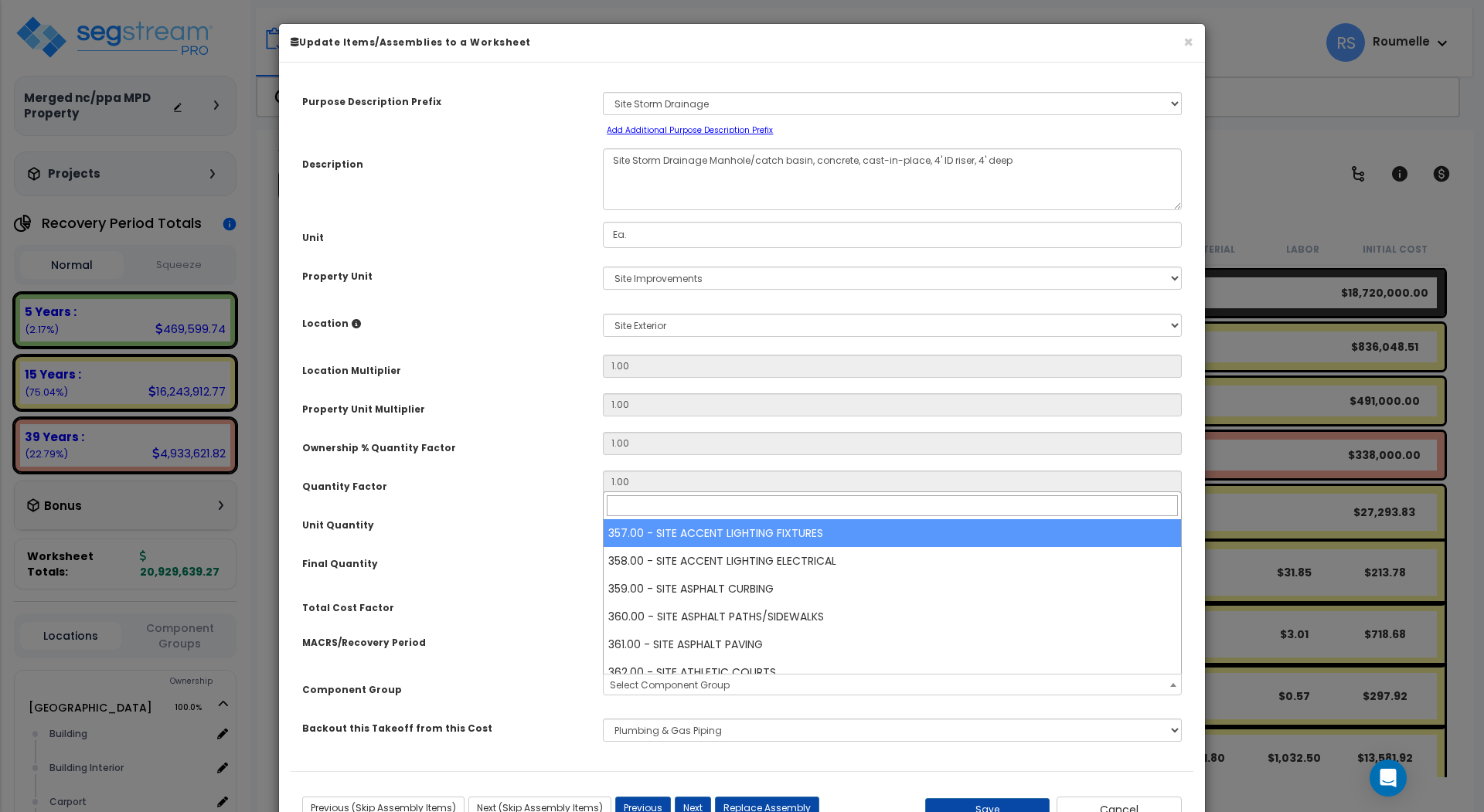
click at [1162, 682] on span "Select Component Group" at bounding box center [892, 685] width 578 height 22
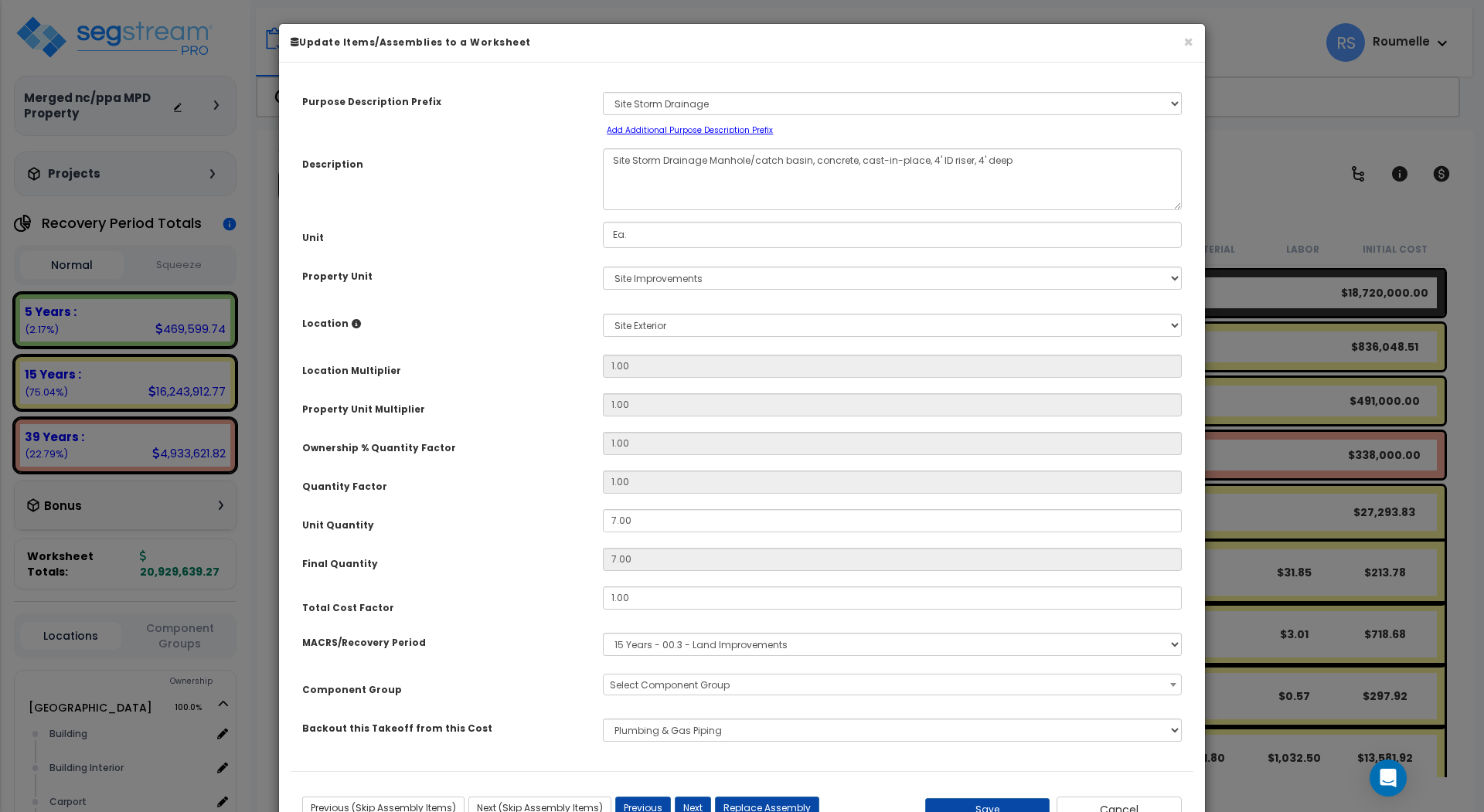
click at [1162, 682] on span "Select Component Group" at bounding box center [892, 685] width 578 height 22
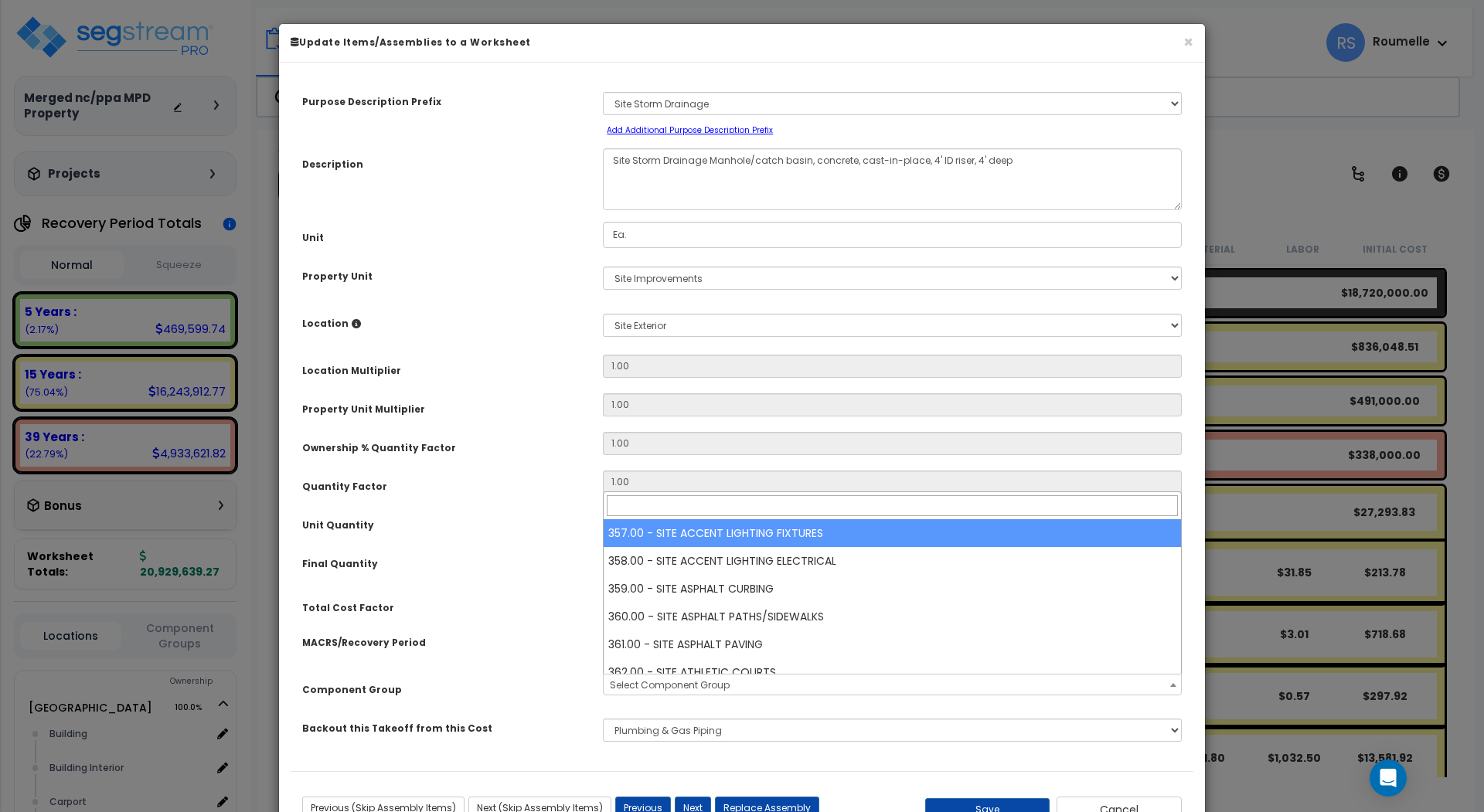
click at [1162, 682] on span "Select Component Group" at bounding box center [892, 685] width 578 height 22
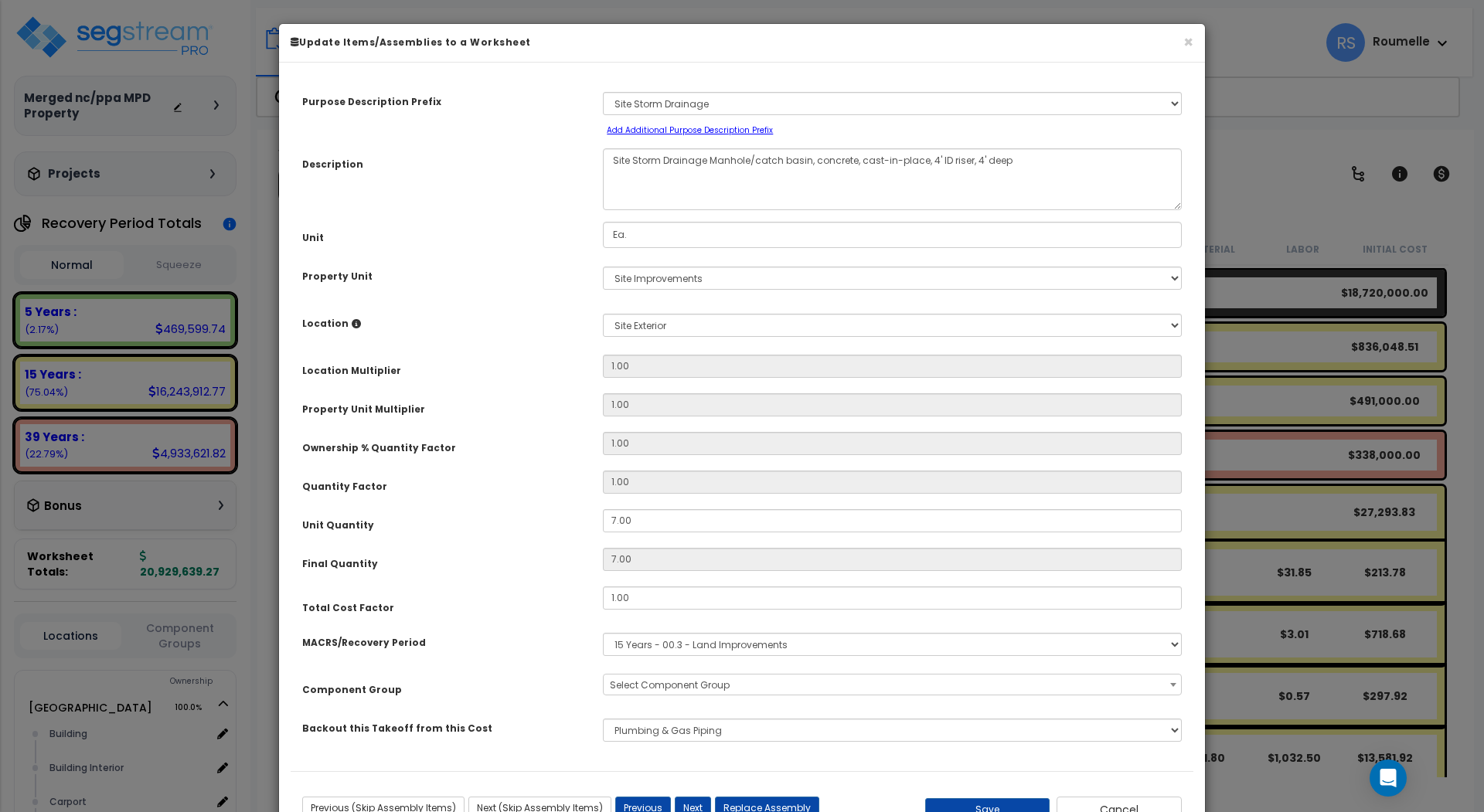
click at [1162, 682] on span "Select Component Group" at bounding box center [892, 685] width 578 height 22
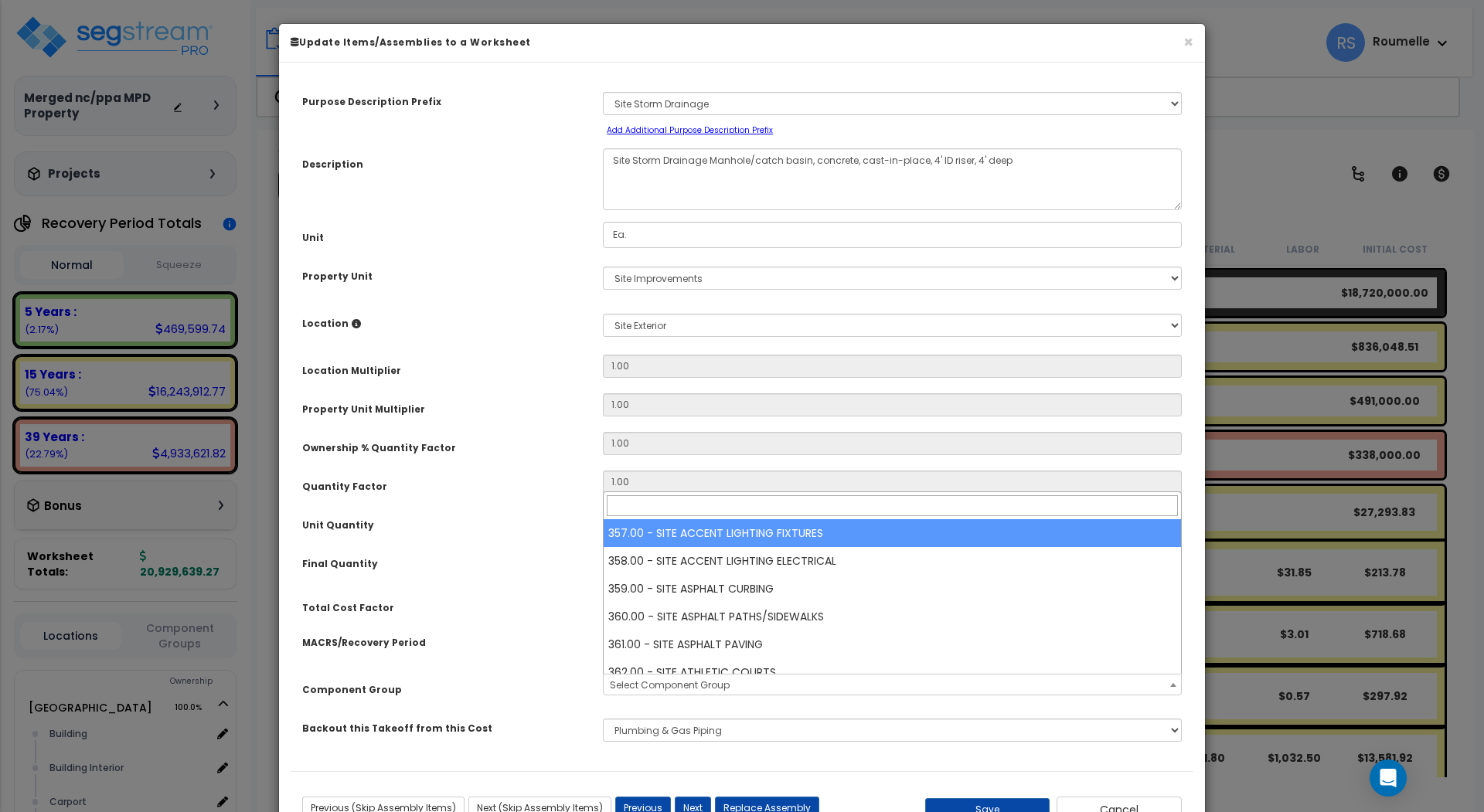
click at [1162, 682] on span "Select Component Group" at bounding box center [892, 685] width 578 height 22
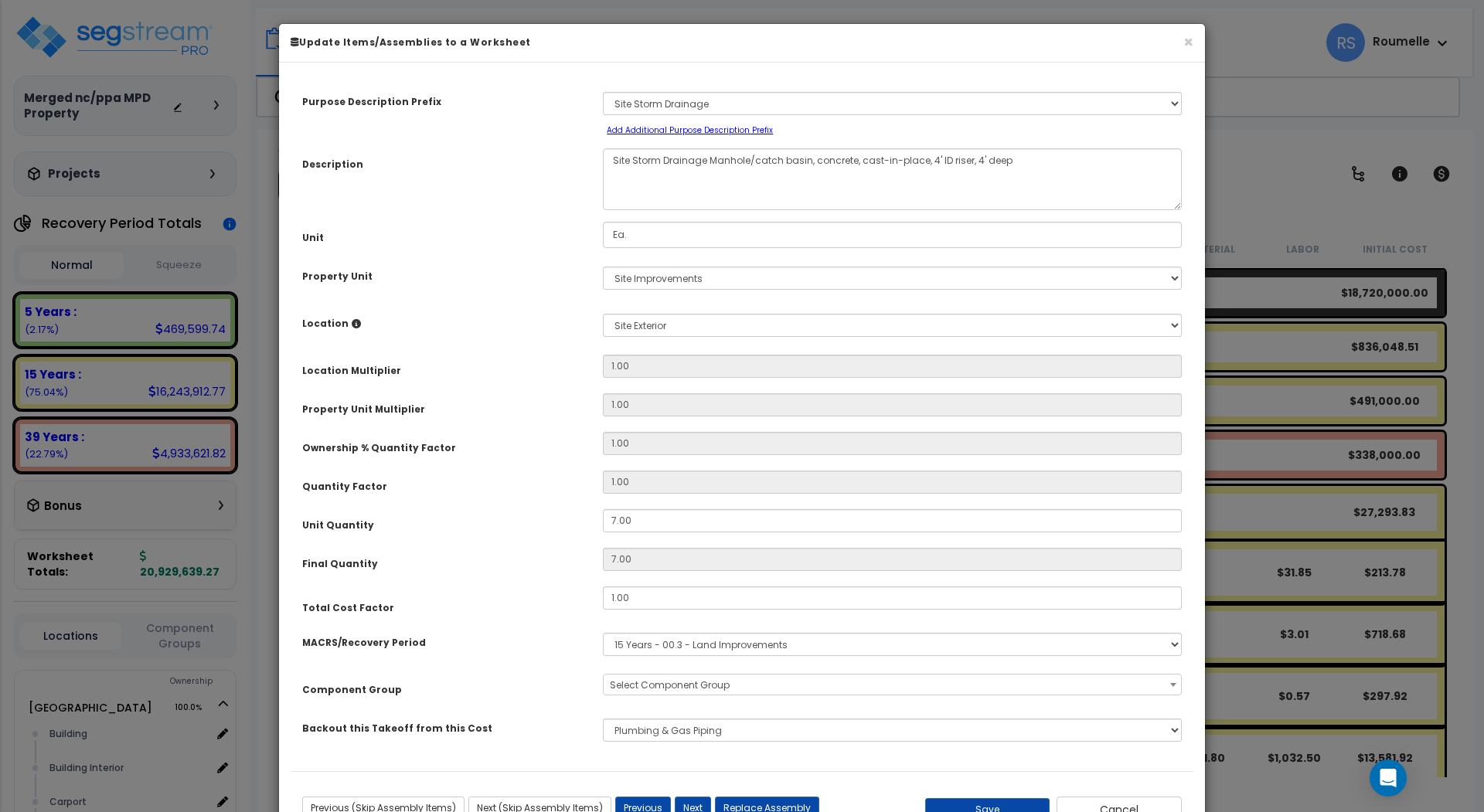
click at [1327, 744] on div "× Update Items/Assemblies to a Worksheet Purpose Description Prefix Select A/V …" at bounding box center [742, 406] width 1484 height 812
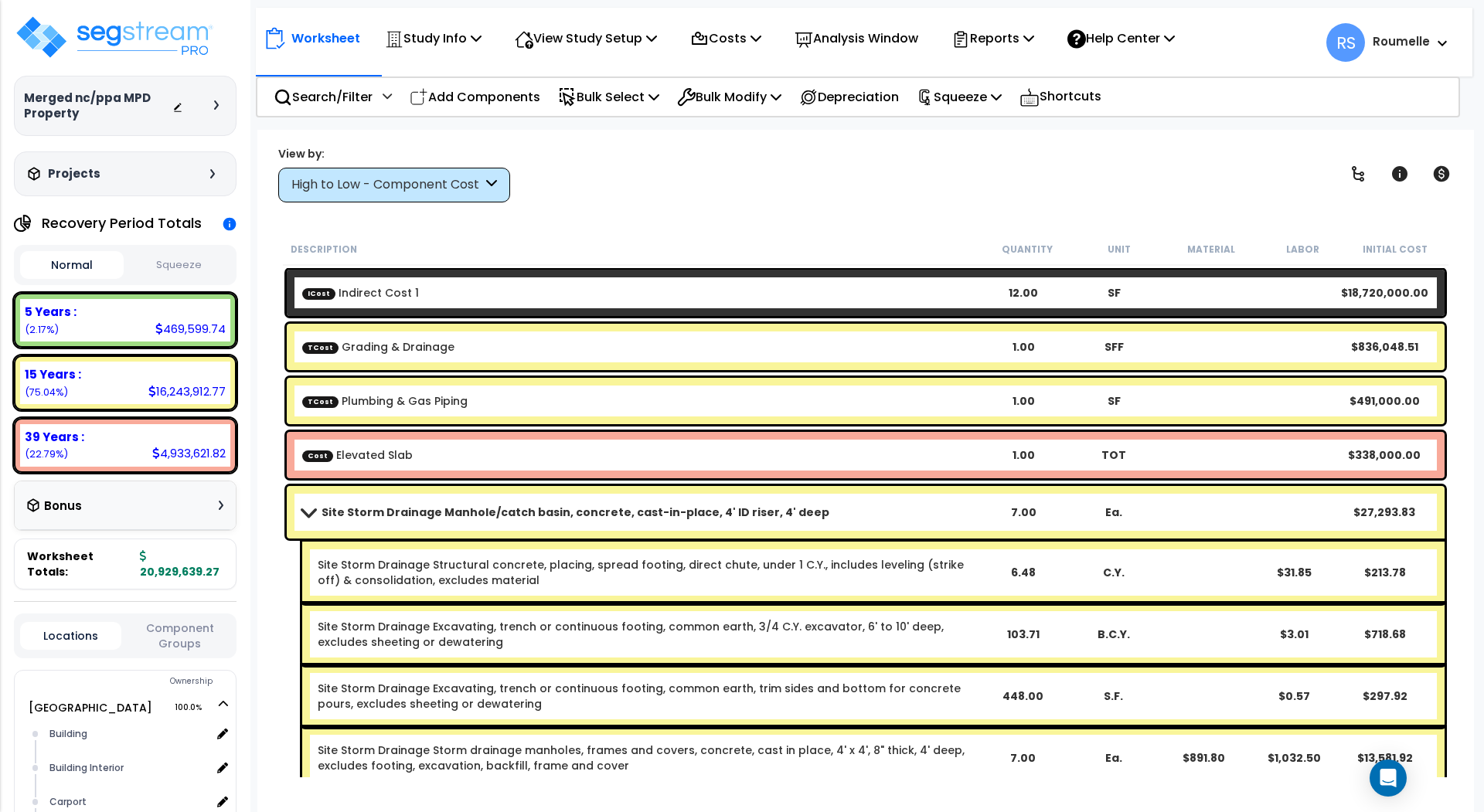
click at [919, 575] on link "Site Storm Drainage Structural concrete, placing, spread footing, direct chute,…" at bounding box center [648, 572] width 660 height 31
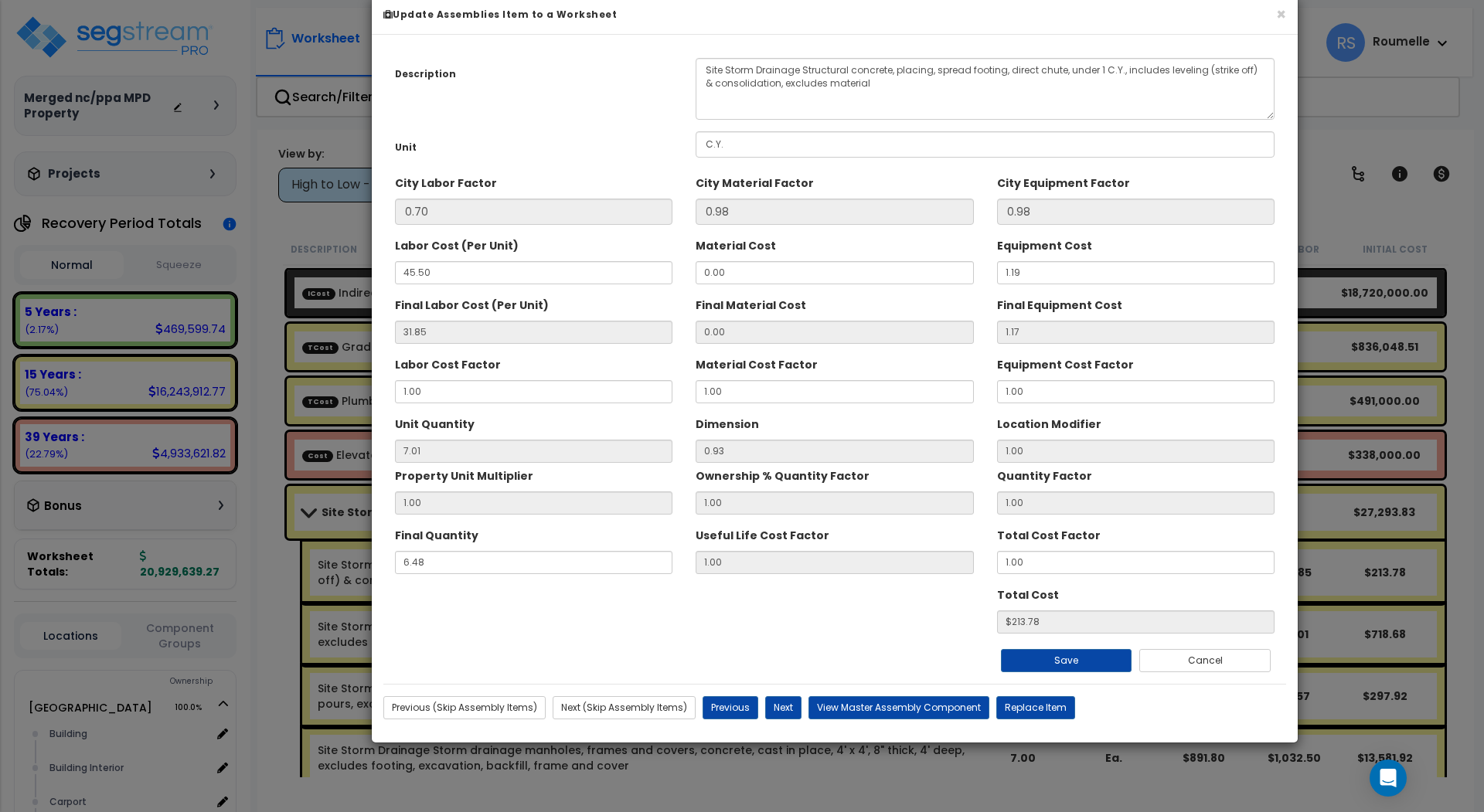
drag, startPoint x: 729, startPoint y: 60, endPoint x: 801, endPoint y: 9, distance: 88.2
click at [801, 9] on div "× Update Assemblies Item to a Worksheet" at bounding box center [834, 15] width 926 height 39
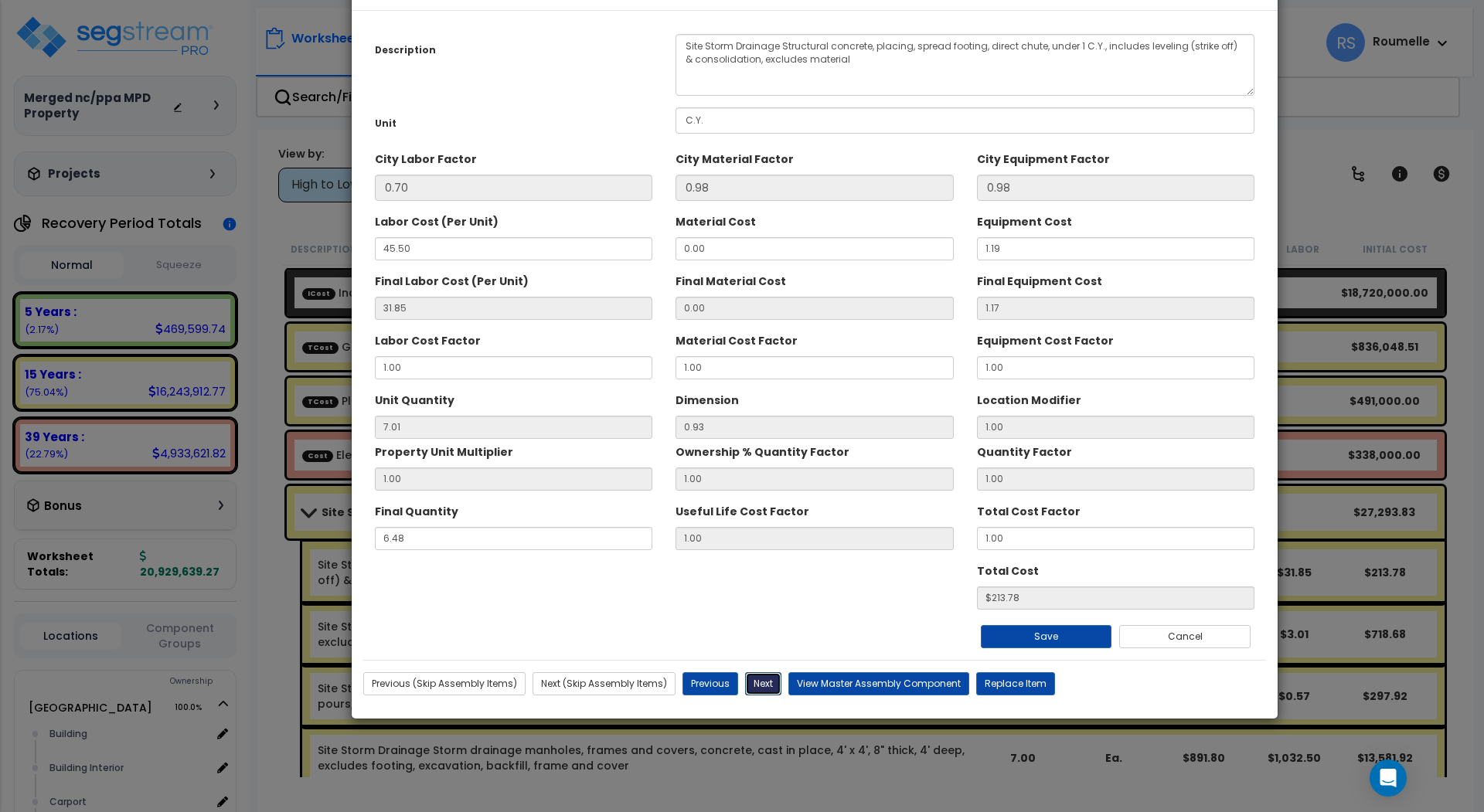
click at [760, 683] on button "Next" at bounding box center [763, 683] width 36 height 23
type input "213.78"
click at [1005, 689] on button "Replace Item" at bounding box center [1015, 683] width 79 height 23
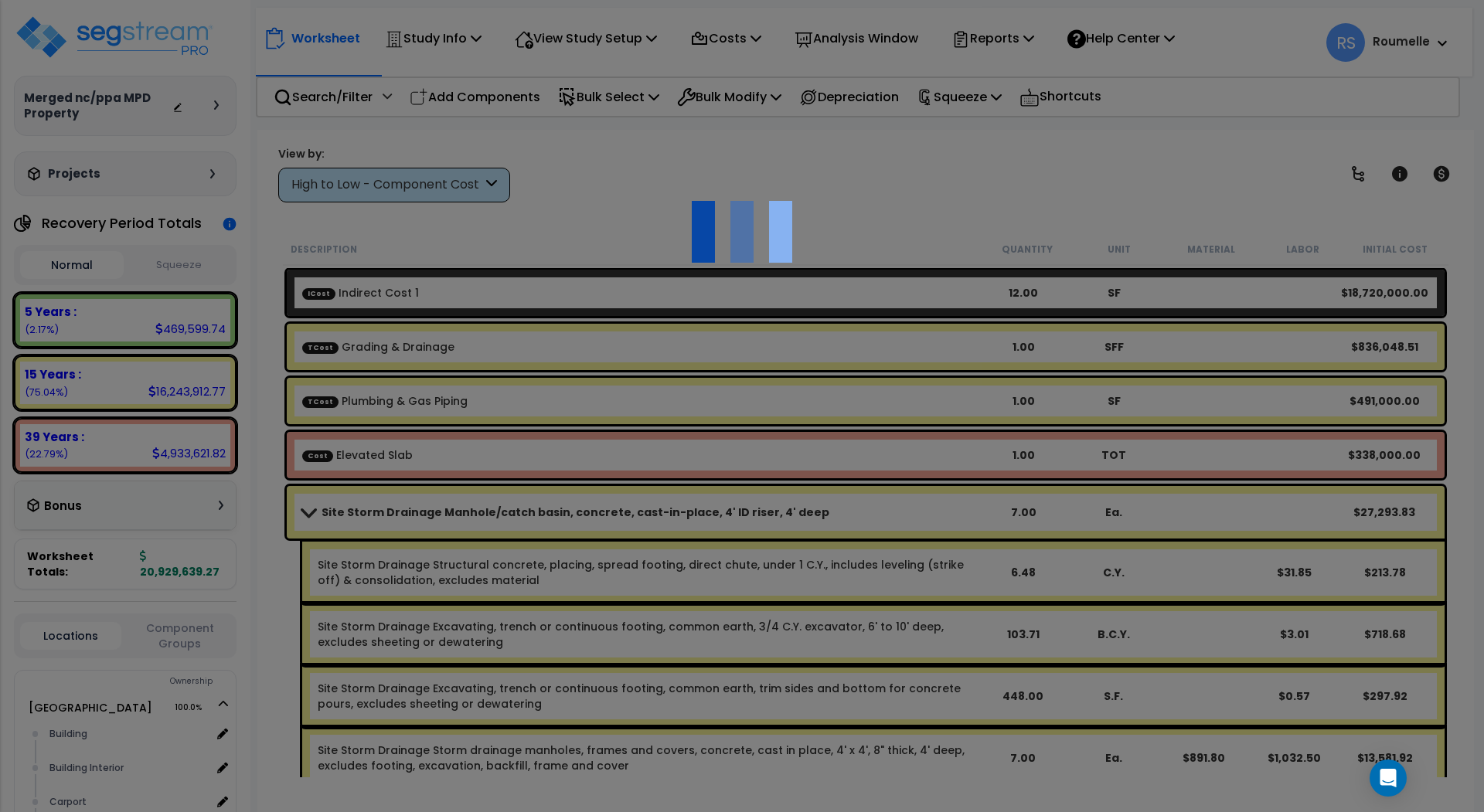
type input "6.48"
type input "C.Y."
select select "117151"
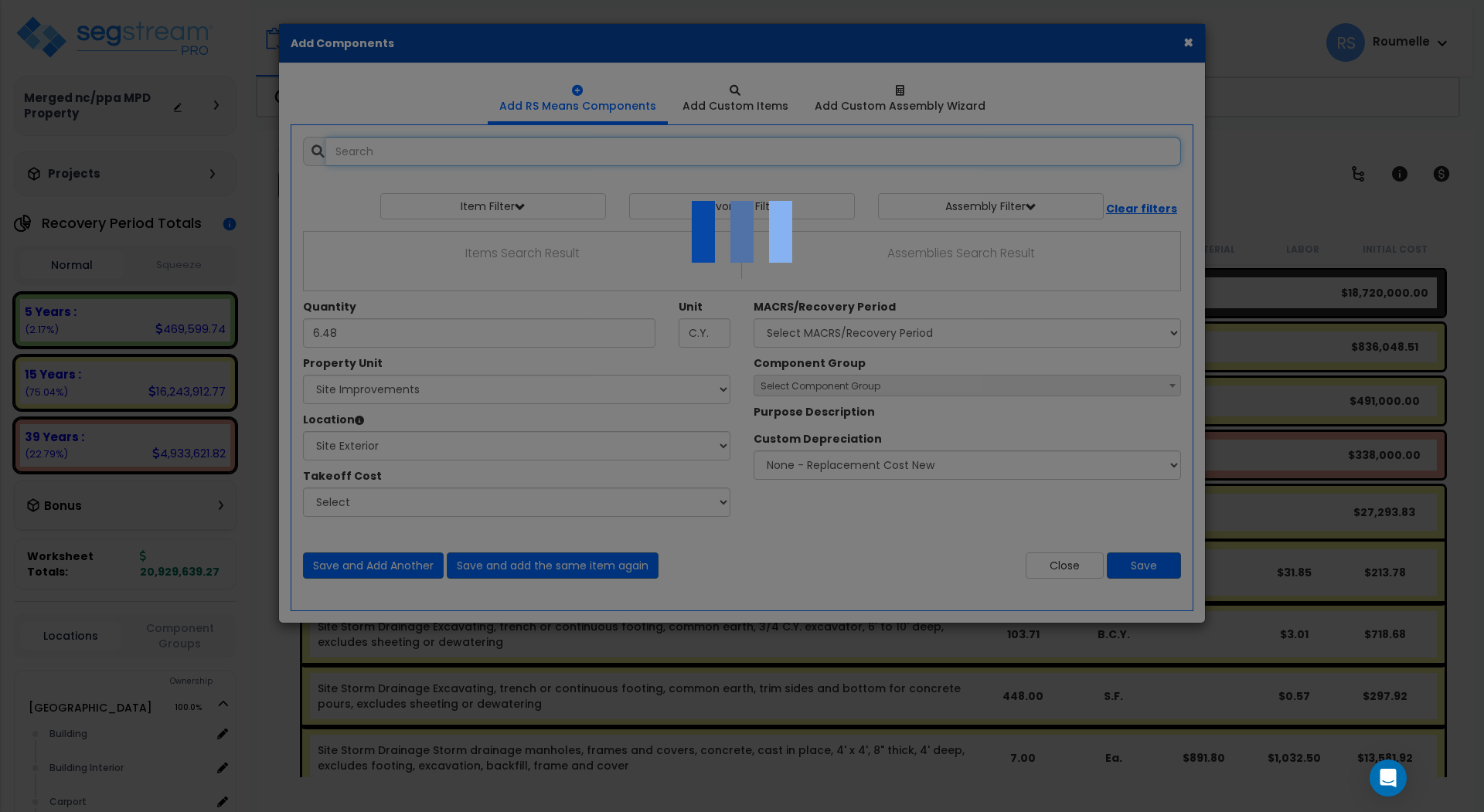
select select "8"
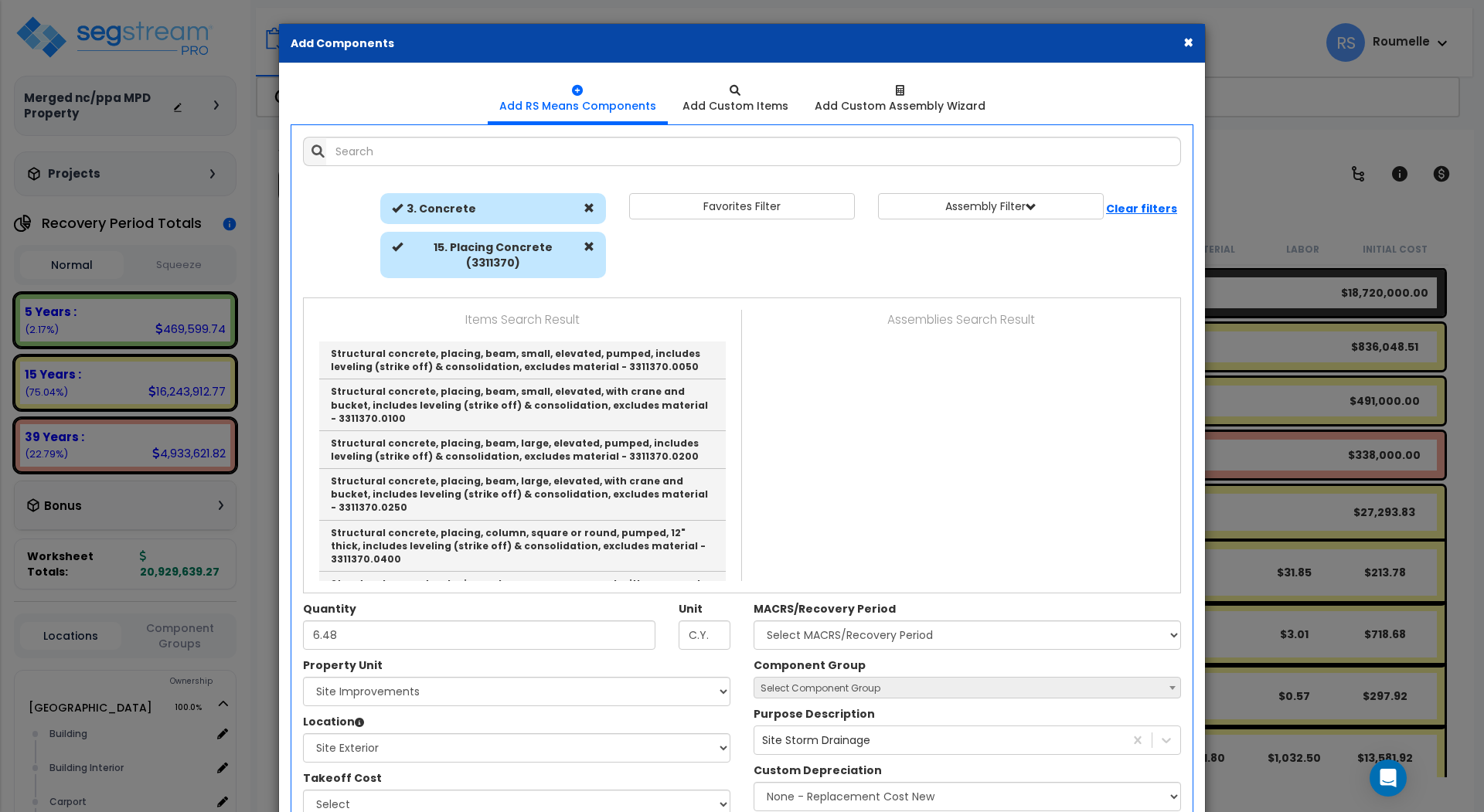
click at [1183, 40] on button "×" at bounding box center [1188, 42] width 10 height 16
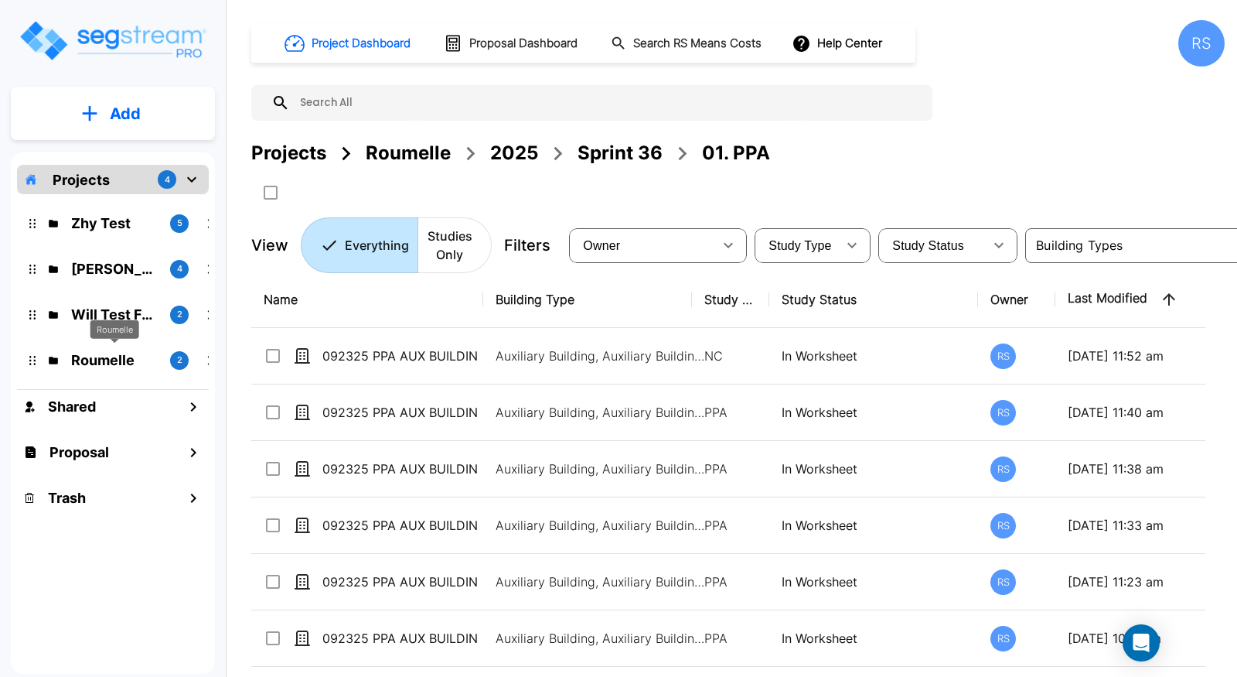
click at [104, 366] on p "Roumelle" at bounding box center [114, 360] width 87 height 21
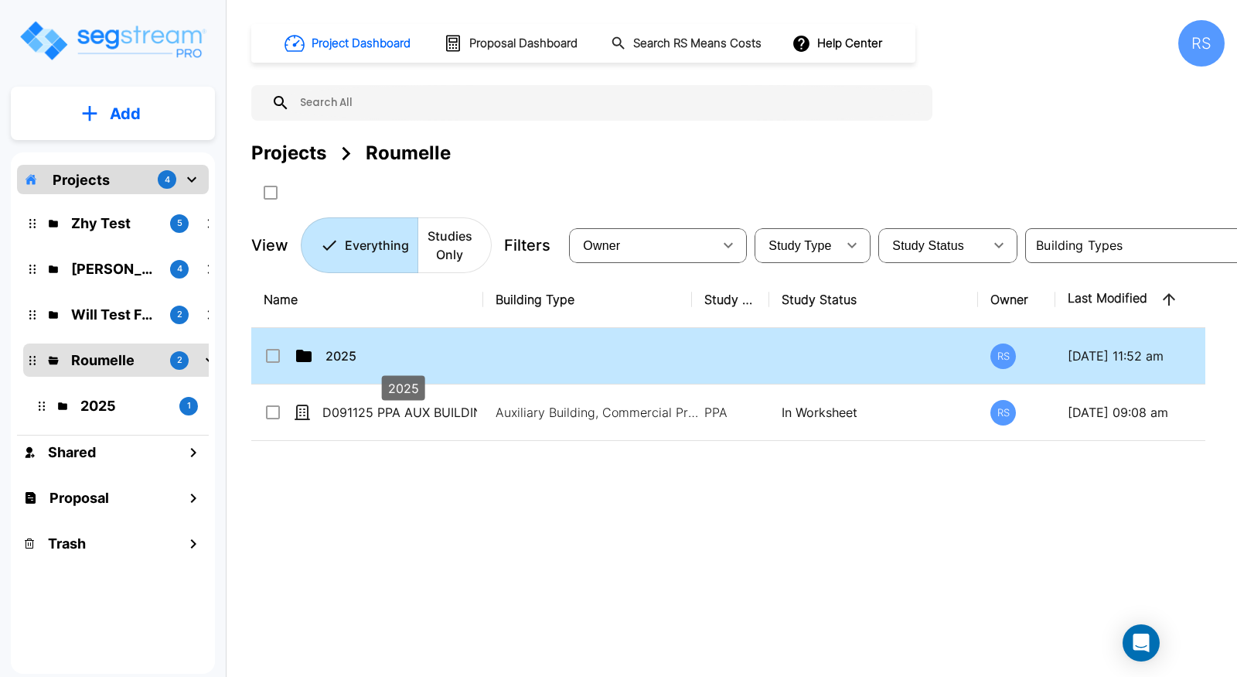
click at [393, 347] on p "2025" at bounding box center [403, 355] width 155 height 19
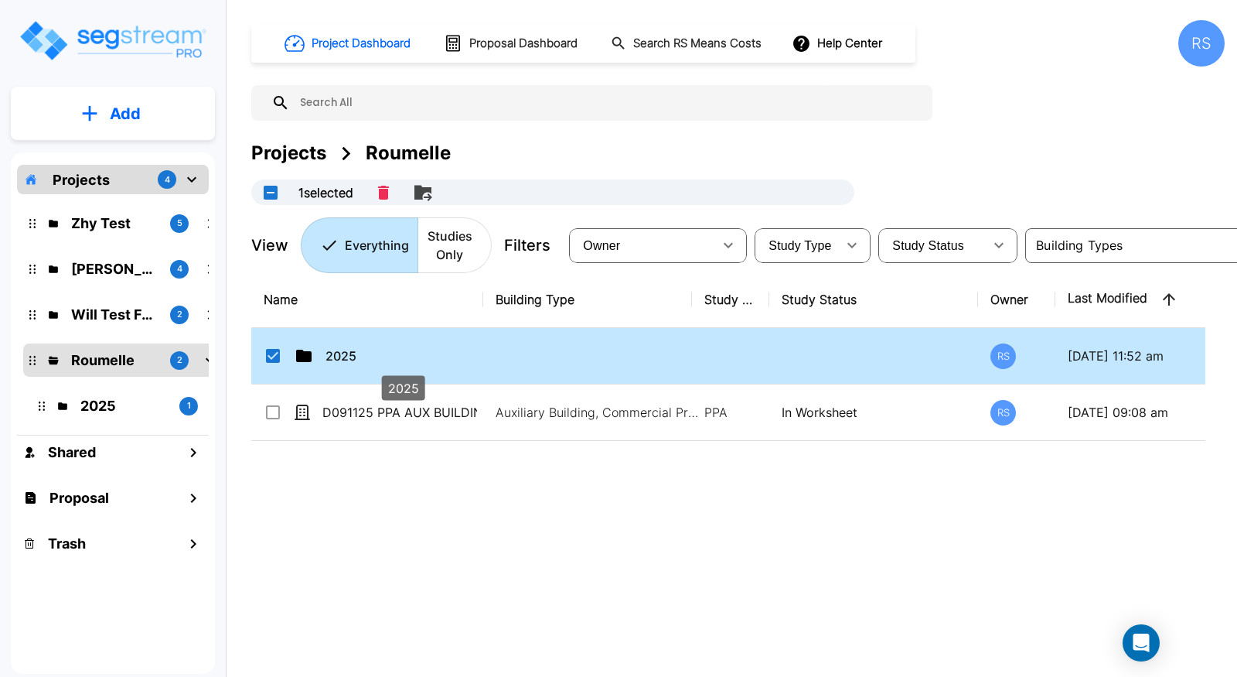
checkbox input "true"
click at [393, 347] on p "2025" at bounding box center [403, 355] width 155 height 19
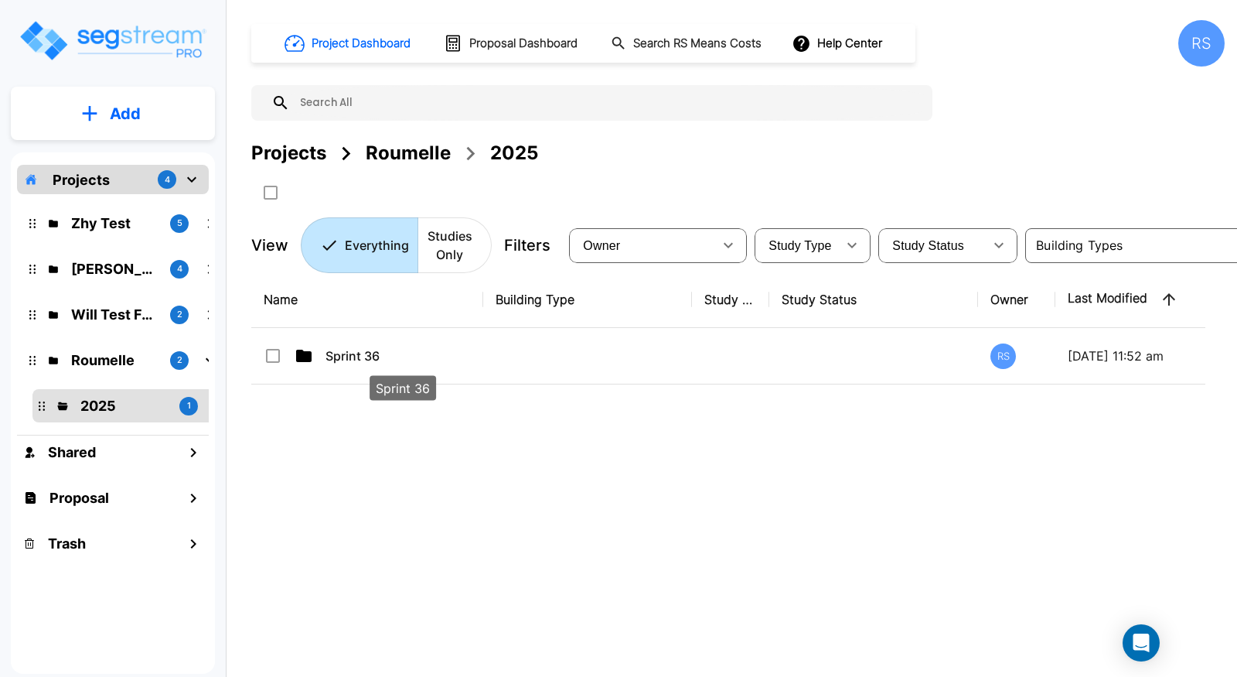
click at [393, 347] on p "Sprint 36" at bounding box center [403, 355] width 155 height 19
checkbox input "true"
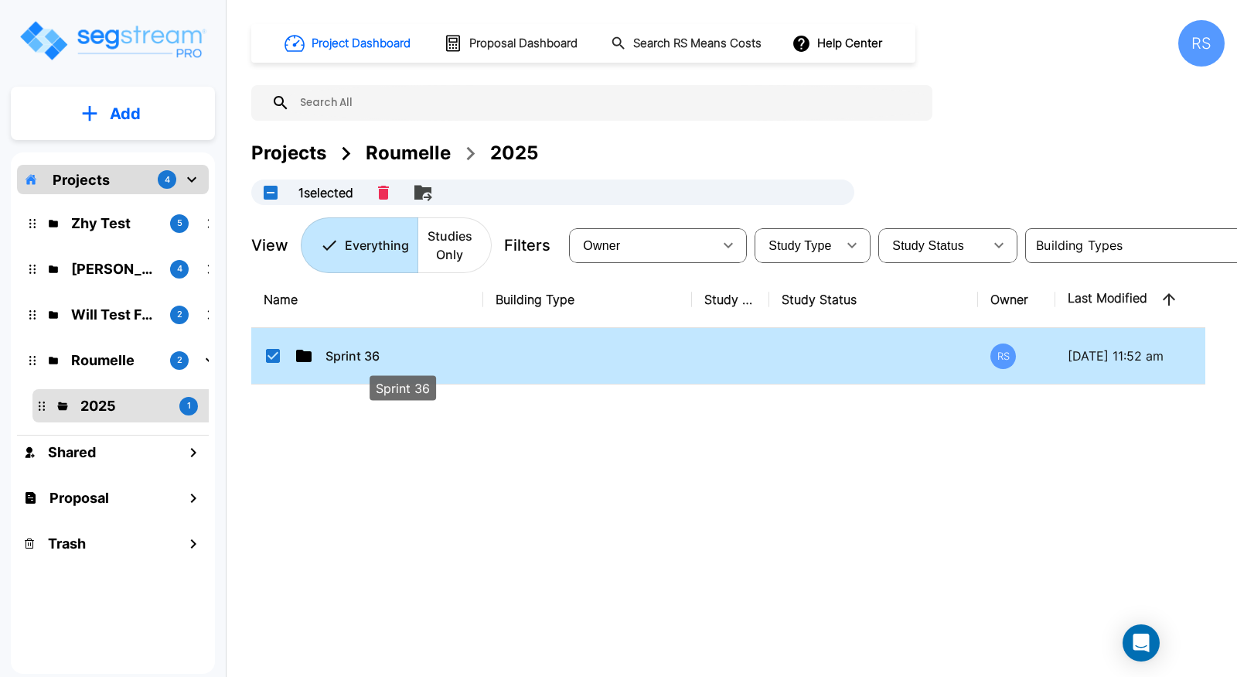
click at [393, 347] on p "Sprint 36" at bounding box center [403, 355] width 155 height 19
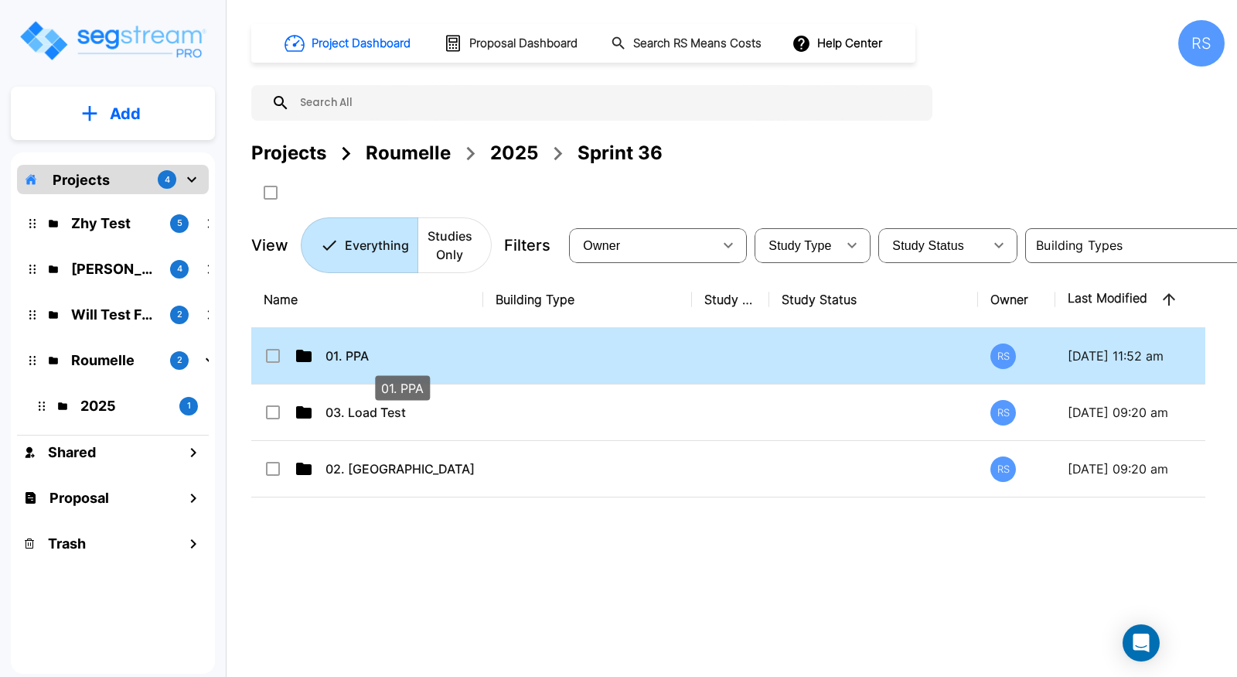
click at [391, 351] on p "01. PPA" at bounding box center [403, 355] width 155 height 19
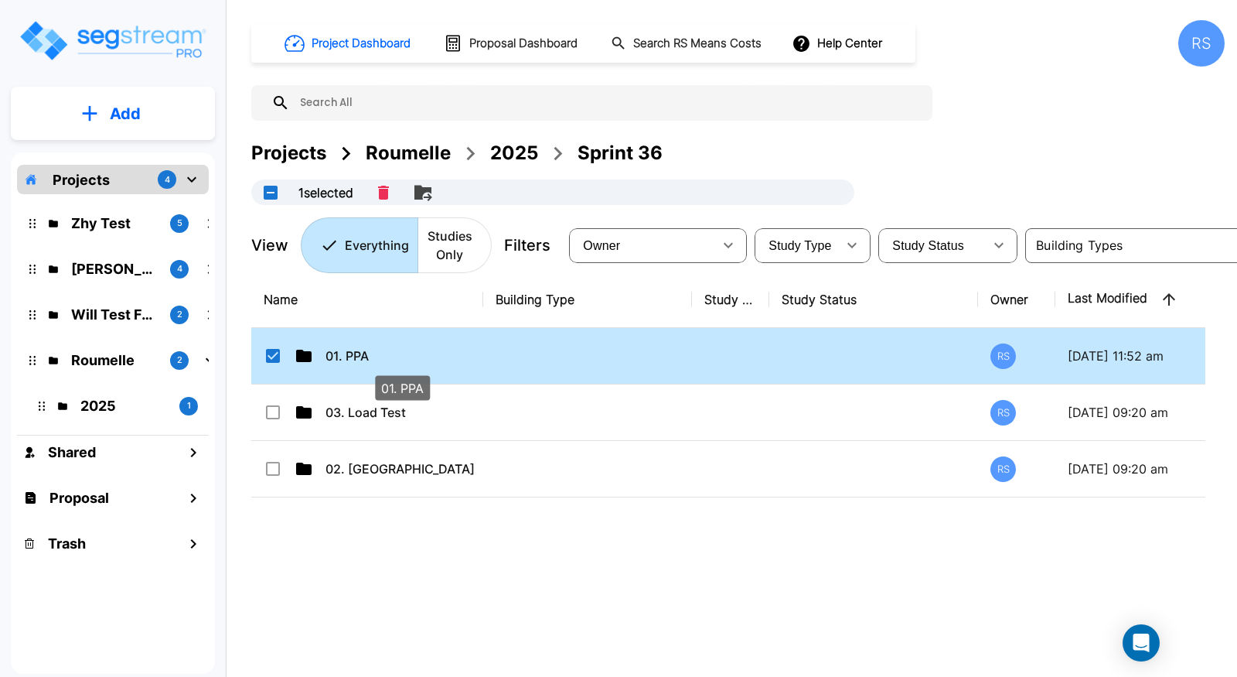
checkbox input "true"
click at [391, 351] on p "01. PPA" at bounding box center [403, 355] width 155 height 19
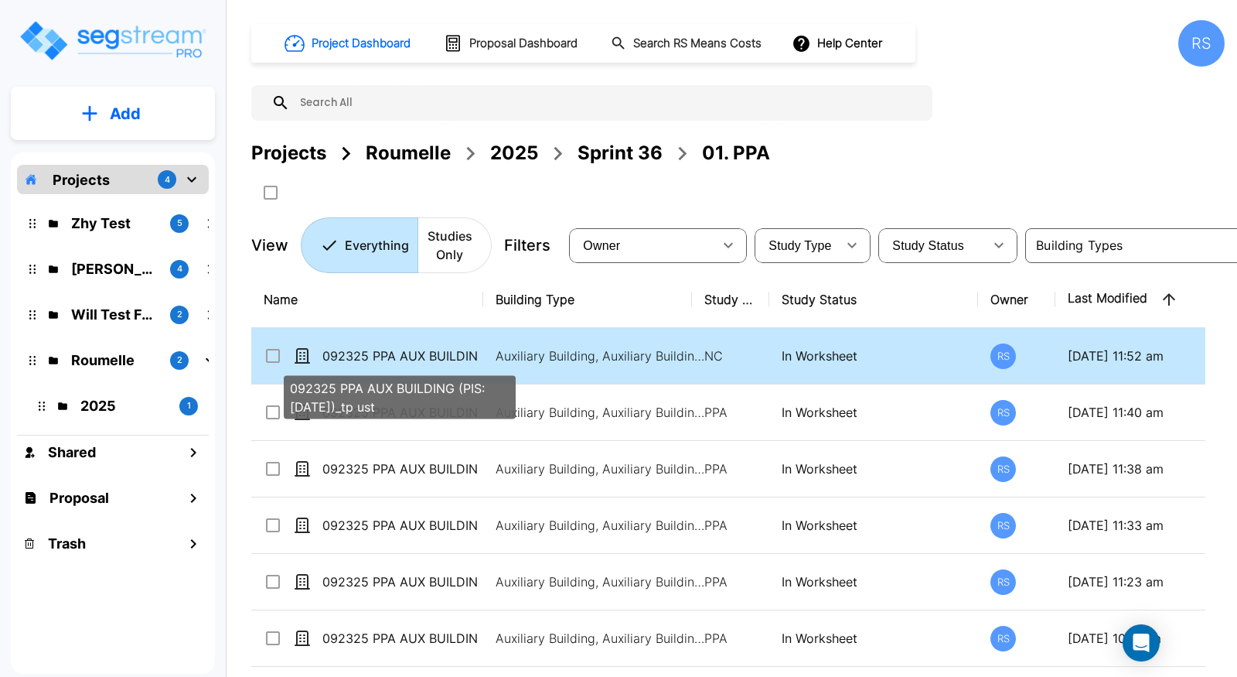
click at [444, 346] on p "092325 PPA AUX BUILDING (PIS: [DATE])_tp ust" at bounding box center [400, 355] width 155 height 19
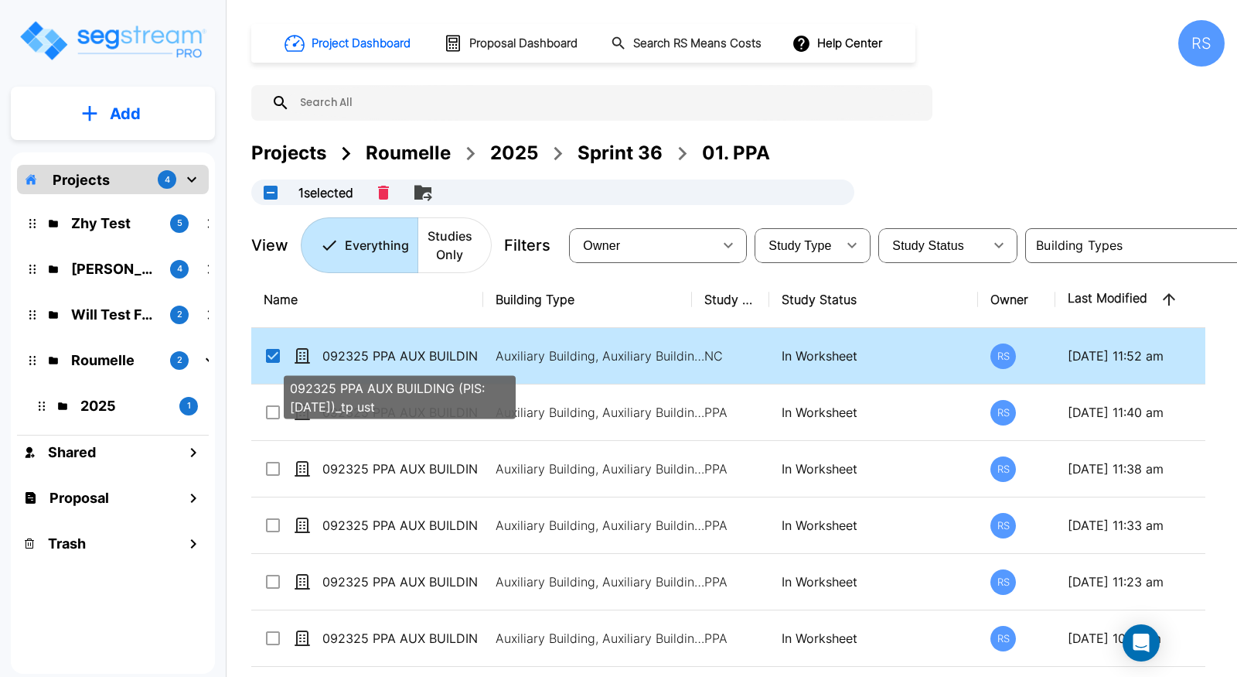
click at [444, 346] on p "092325 PPA AUX BUILDING (PIS: [DATE])_tp ust" at bounding box center [400, 355] width 155 height 19
checkbox input "true"
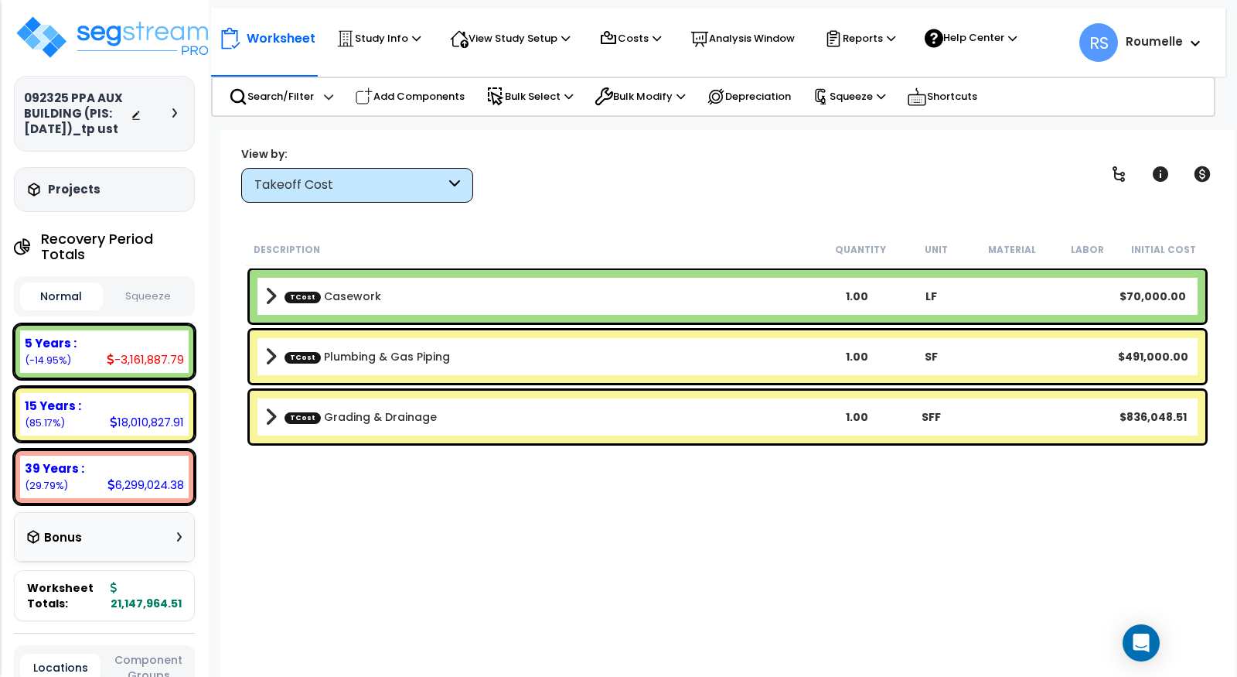
drag, startPoint x: 754, startPoint y: 439, endPoint x: 715, endPoint y: 439, distance: 39.5
click at [730, 439] on div "TCost Grading & Drainage 1.00 SFF $836,048.51" at bounding box center [728, 417] width 956 height 53
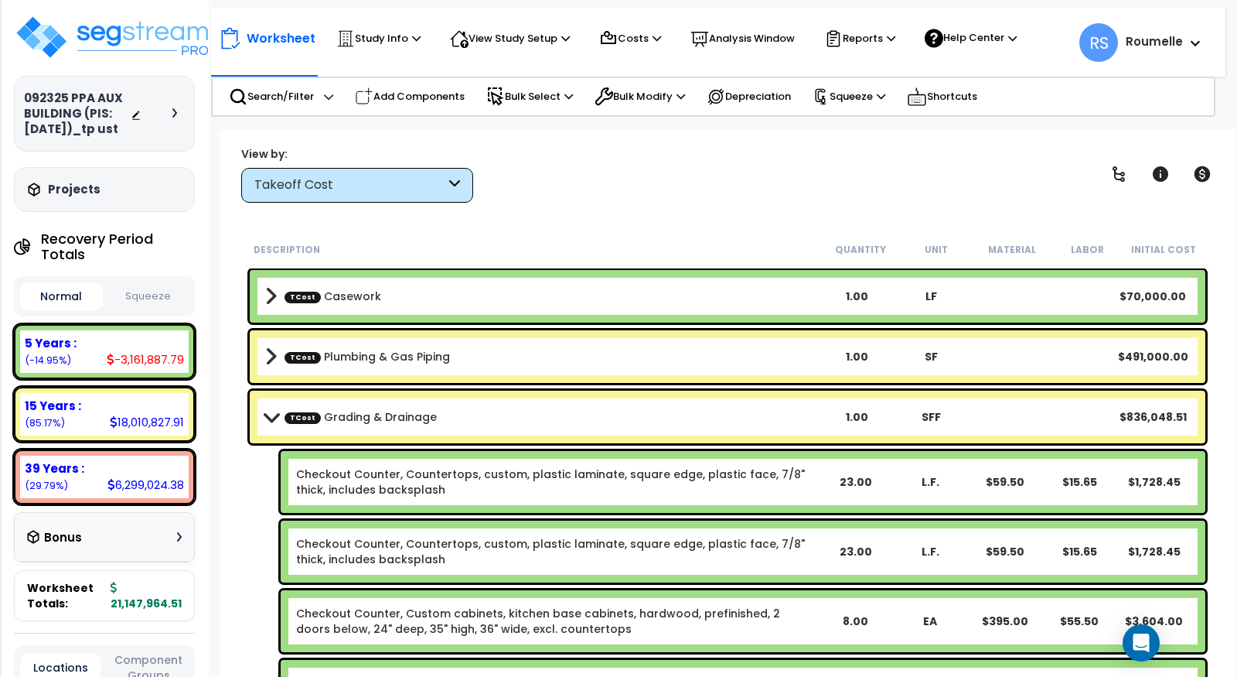
click at [575, 348] on b "TCost Plumbing & Gas Piping" at bounding box center [542, 357] width 555 height 22
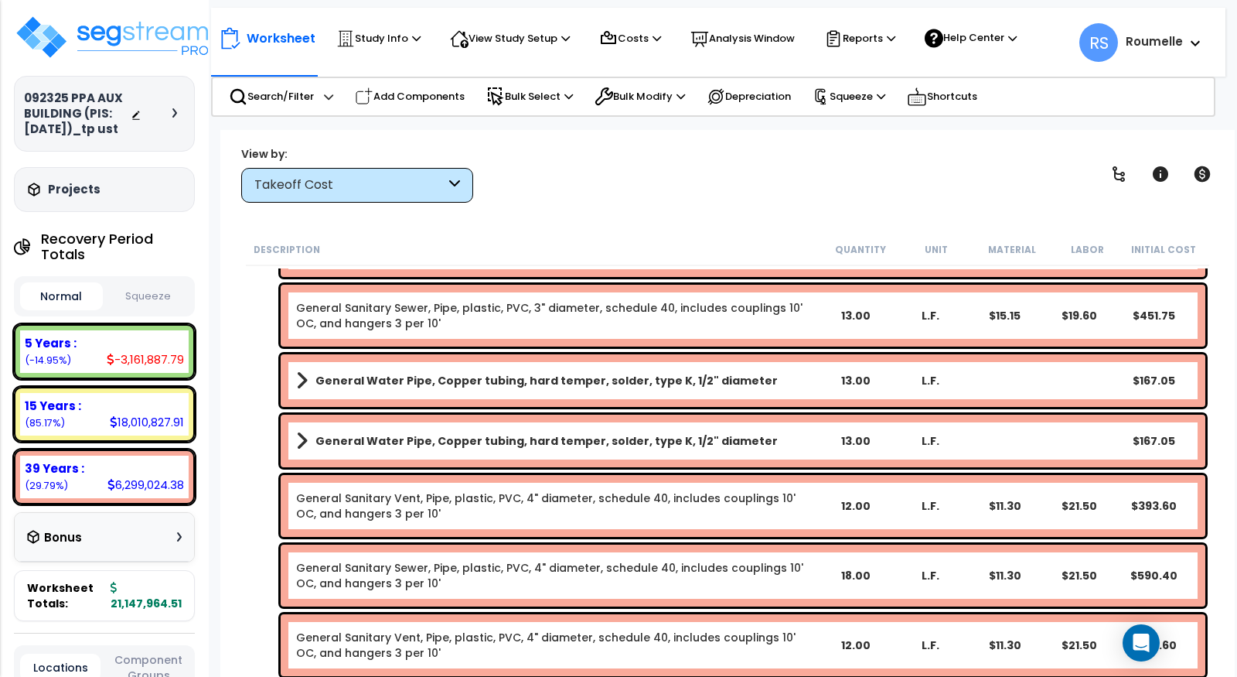
scroll to position [316, 0]
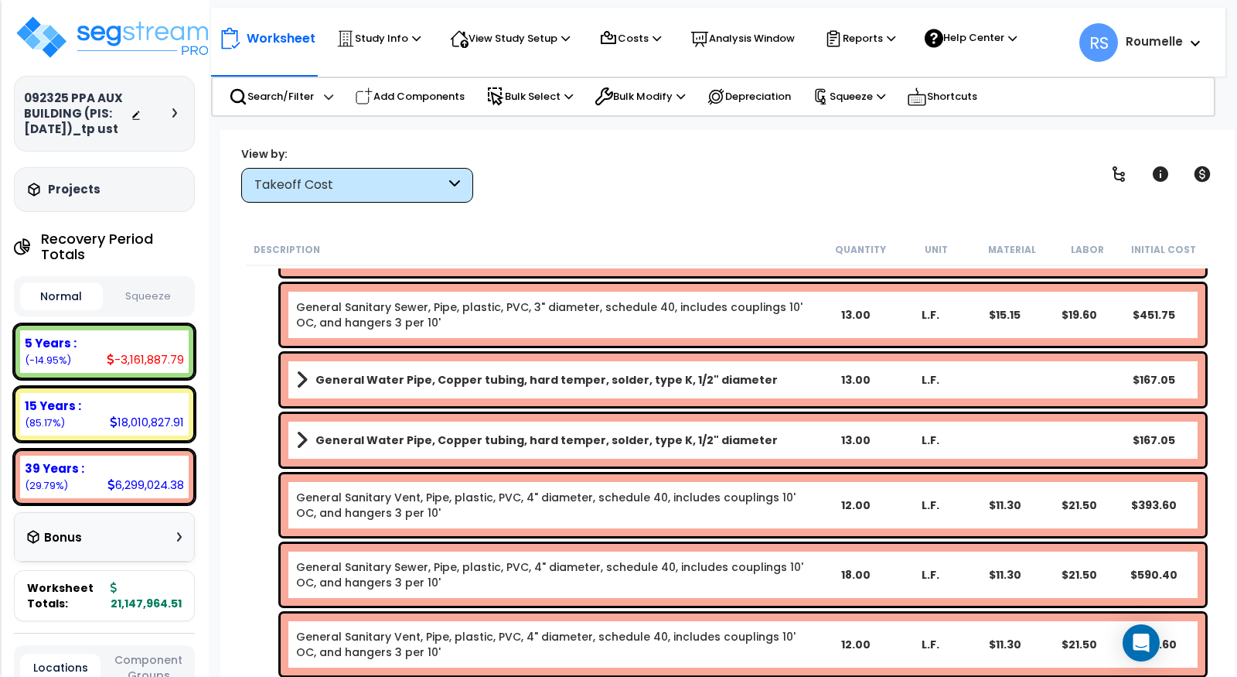
click at [575, 360] on div "General Water Pipe, Copper tubing, hard temper, solder, type K, 1/2" diameter 1…" at bounding box center [743, 379] width 925 height 53
click at [555, 373] on b "General Water Pipe, Copper tubing, hard temper, solder, type K, 1/2" diameter" at bounding box center [547, 379] width 463 height 15
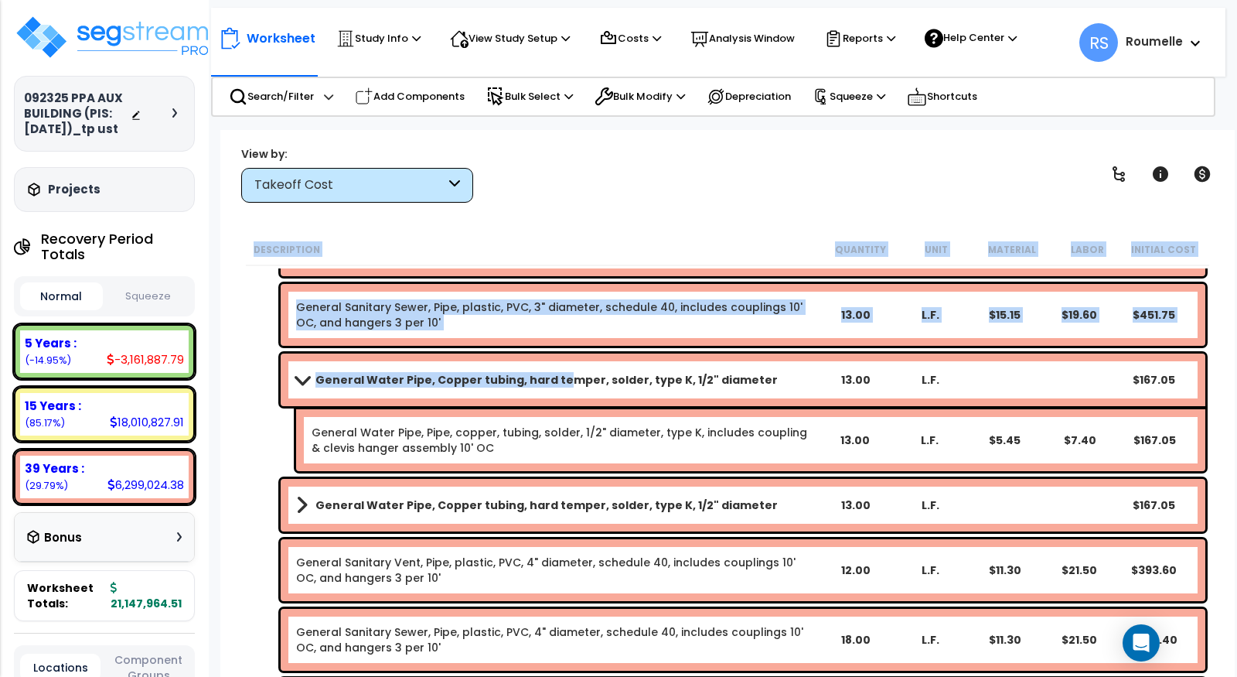
drag, startPoint x: 555, startPoint y: 373, endPoint x: 521, endPoint y: 65, distance: 309.8
click at [529, 130] on div "Worksheet Study Info Study Setup Add Property Unit Template study Clone study RS" at bounding box center [727, 468] width 1015 height 677
